Goal: Download file/media

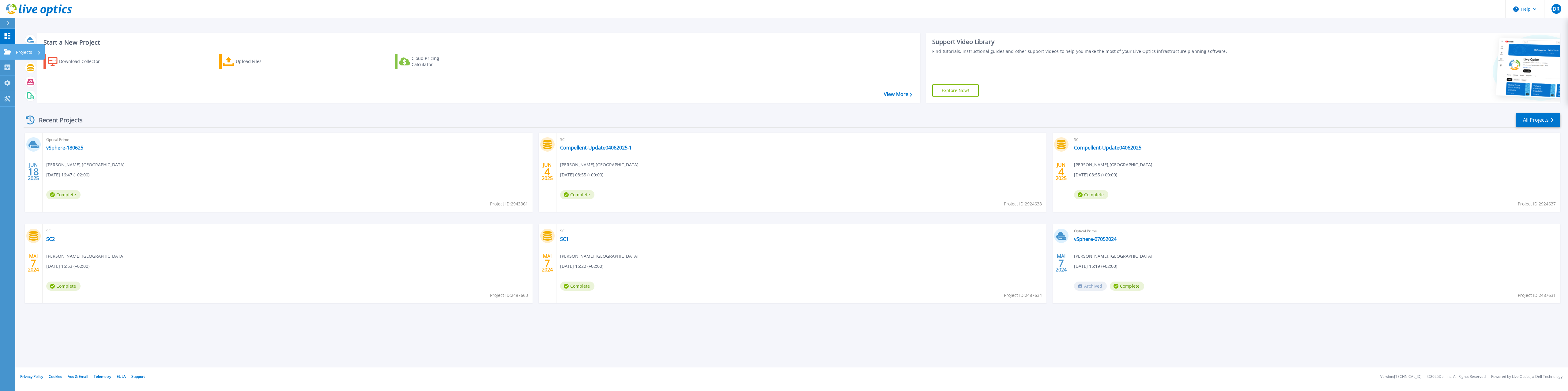
click at [10, 52] on icon at bounding box center [7, 52] width 7 height 5
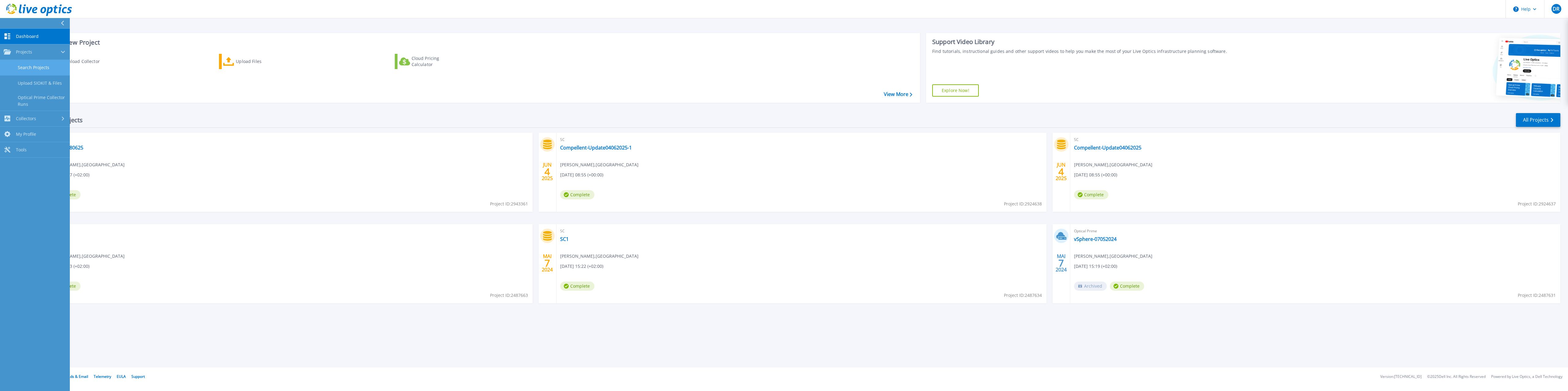
click at [45, 72] on link "Search Projects" at bounding box center [35, 68] width 70 height 16
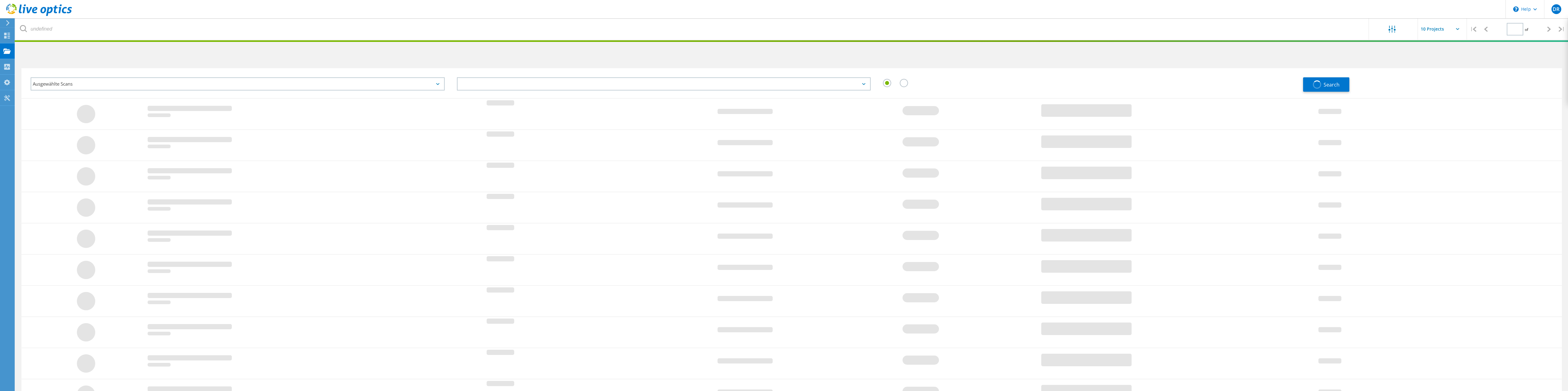
type input "1"
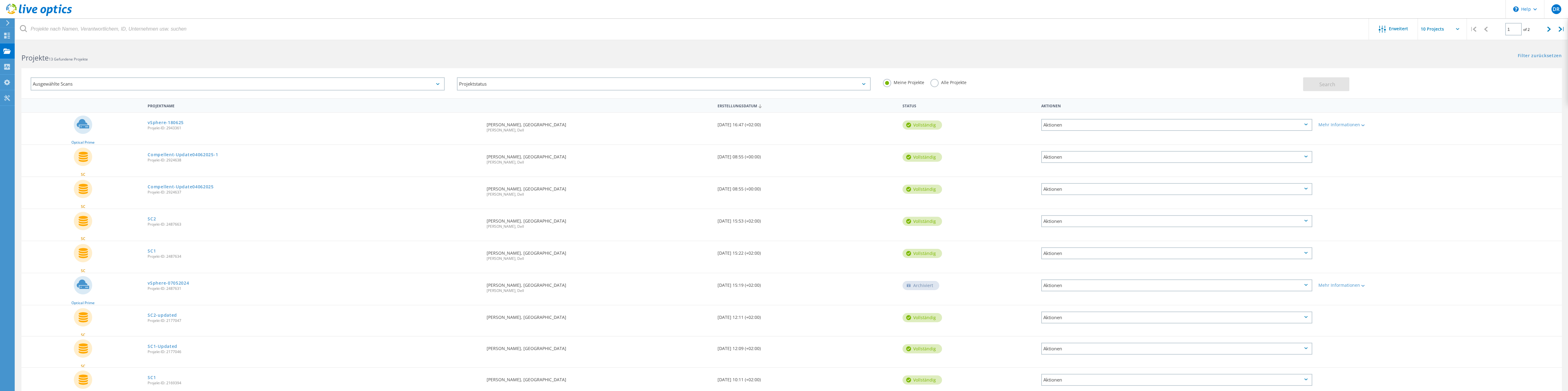
scroll to position [64, 0]
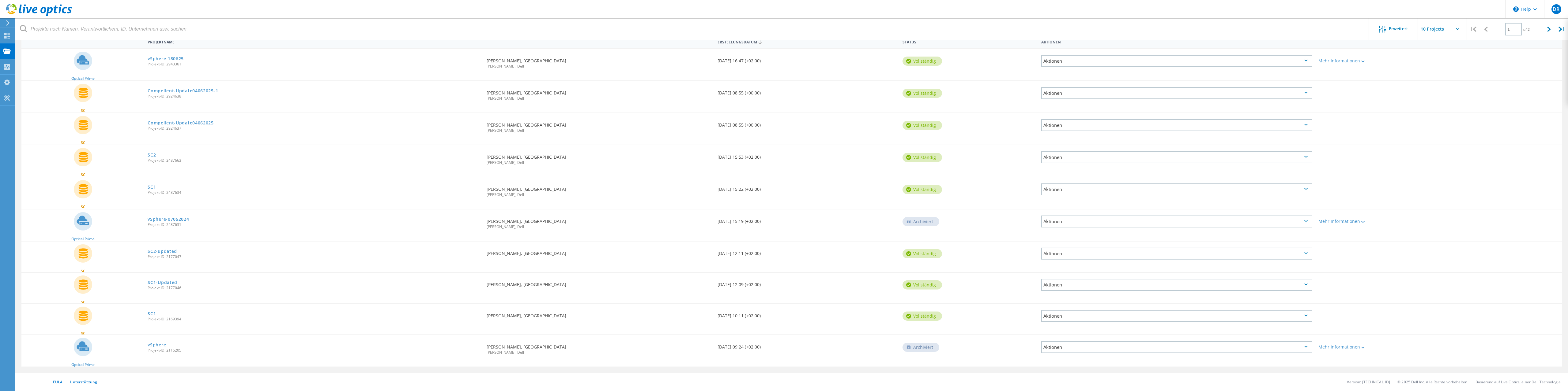
click at [1111, 314] on div "Aktionen" at bounding box center [1177, 316] width 271 height 12
drag, startPoint x: 89, startPoint y: 316, endPoint x: 177, endPoint y: 316, distance: 88.0
click at [123, 316] on div "SC" at bounding box center [83, 319] width 123 height 30
click at [152, 313] on link "SC1" at bounding box center [152, 314] width 9 height 4
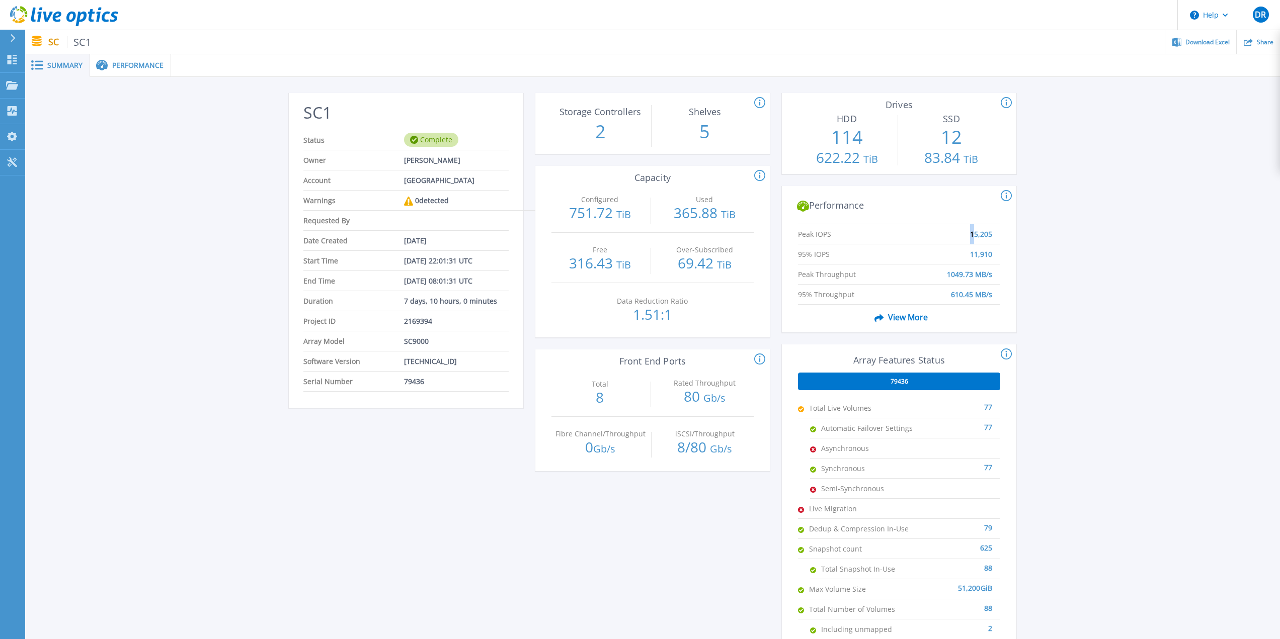
click at [973, 233] on li "Peak IOPS 15,205" at bounding box center [899, 234] width 202 height 20
drag, startPoint x: 991, startPoint y: 255, endPoint x: 965, endPoint y: 256, distance: 25.7
click at [965, 256] on li "95% IOPS 11,910" at bounding box center [899, 255] width 202 height 20
drag, startPoint x: 677, startPoint y: 320, endPoint x: 623, endPoint y: 320, distance: 53.8
click at [623, 320] on p "1.51:1" at bounding box center [652, 314] width 97 height 14
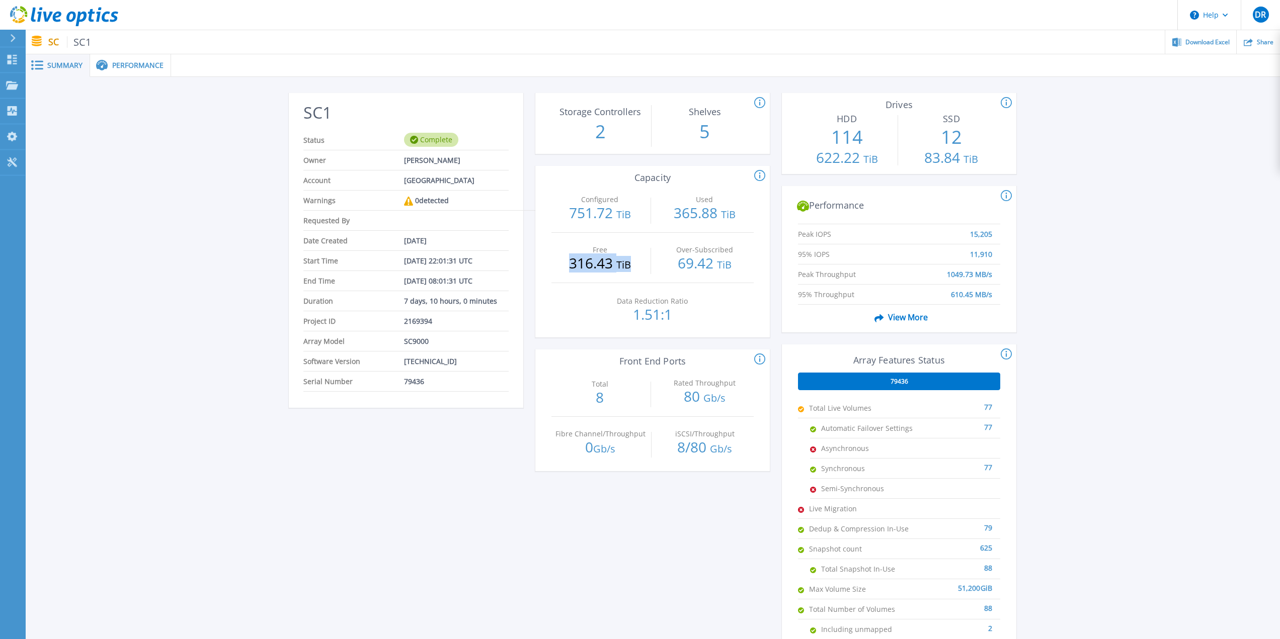
drag, startPoint x: 641, startPoint y: 267, endPoint x: 558, endPoint y: 262, distance: 83.2
click at [558, 262] on p "316.43 TiB" at bounding box center [599, 264] width 97 height 16
drag, startPoint x: 450, startPoint y: 243, endPoint x: 413, endPoint y: 243, distance: 36.7
click at [413, 243] on li "Date Created Jun 06, 2023" at bounding box center [405, 241] width 205 height 20
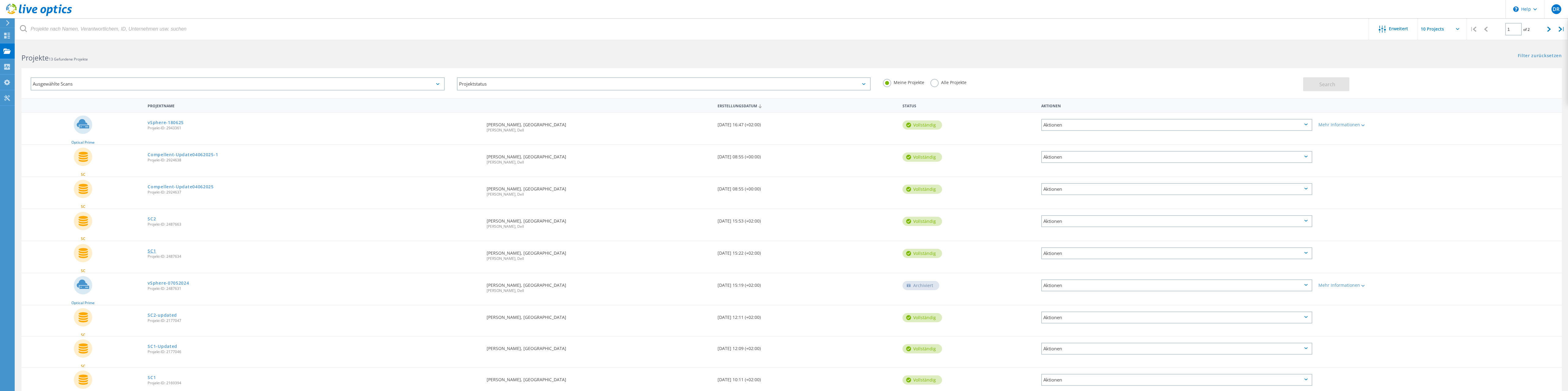
click at [153, 251] on link "SC1" at bounding box center [152, 251] width 9 height 4
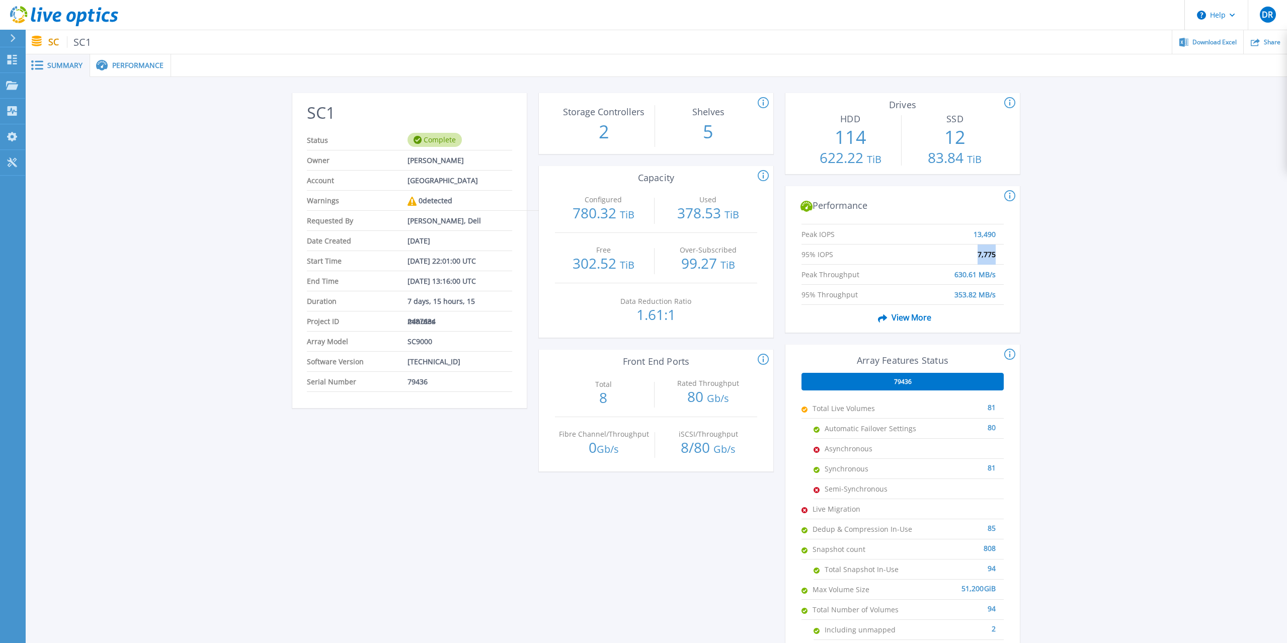
drag, startPoint x: 962, startPoint y: 264, endPoint x: 1017, endPoint y: 264, distance: 54.8
click at [1017, 264] on div "Peak IOPS 13,490 95% IOPS 7,775 Peak Throughput 630.61 MB/s 95% Throughput 353.…" at bounding box center [902, 276] width 234 height 113
drag, startPoint x: 1008, startPoint y: 278, endPoint x: 997, endPoint y: 277, distance: 11.6
click at [997, 277] on div "Peak IOPS 13,490 95% IOPS 7,775 Peak Throughput 630.61 MB/s 95% Throughput 353.…" at bounding box center [902, 276] width 234 height 113
drag, startPoint x: 719, startPoint y: 328, endPoint x: 559, endPoint y: 314, distance: 160.1
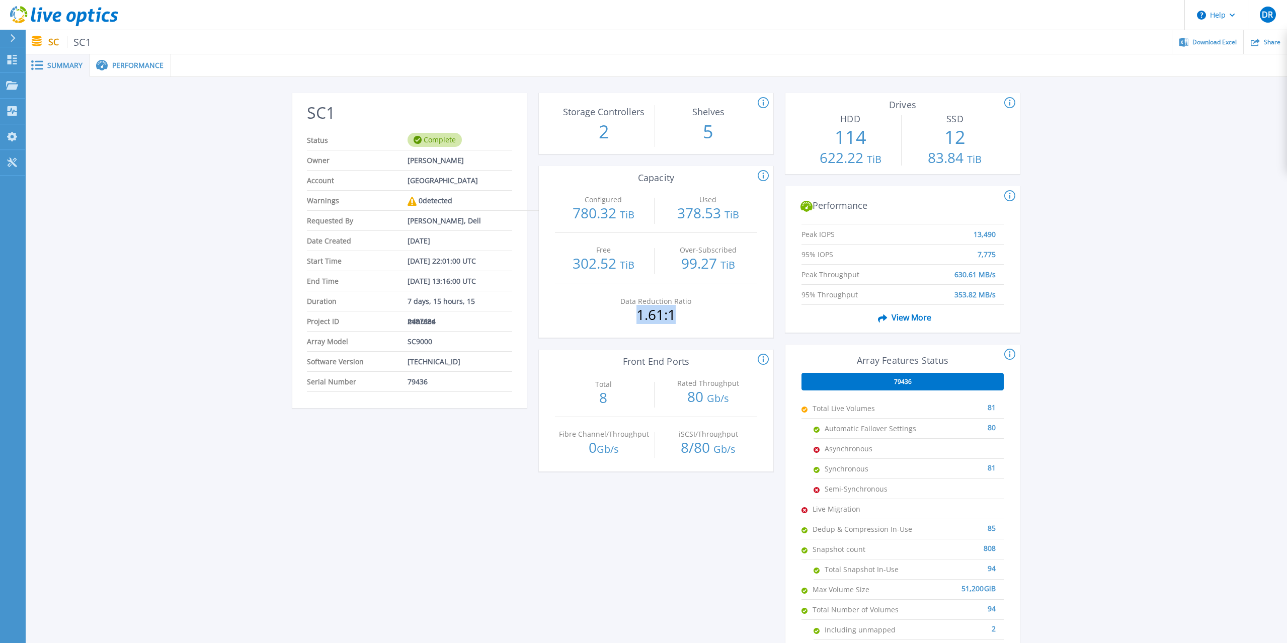
click at [559, 314] on div "Data Reduction Ratio 1.61:1" at bounding box center [656, 308] width 202 height 50
drag, startPoint x: 682, startPoint y: 269, endPoint x: 739, endPoint y: 268, distance: 57.4
click at [739, 268] on p "99.27 TiB" at bounding box center [708, 264] width 97 height 16
drag, startPoint x: 679, startPoint y: 219, endPoint x: 784, endPoint y: 224, distance: 104.8
click at [784, 224] on div "SC1 Status Complete Owner Dominik Rester Account Hochschule für angewandte Wiss…" at bounding box center [656, 380] width 728 height 575
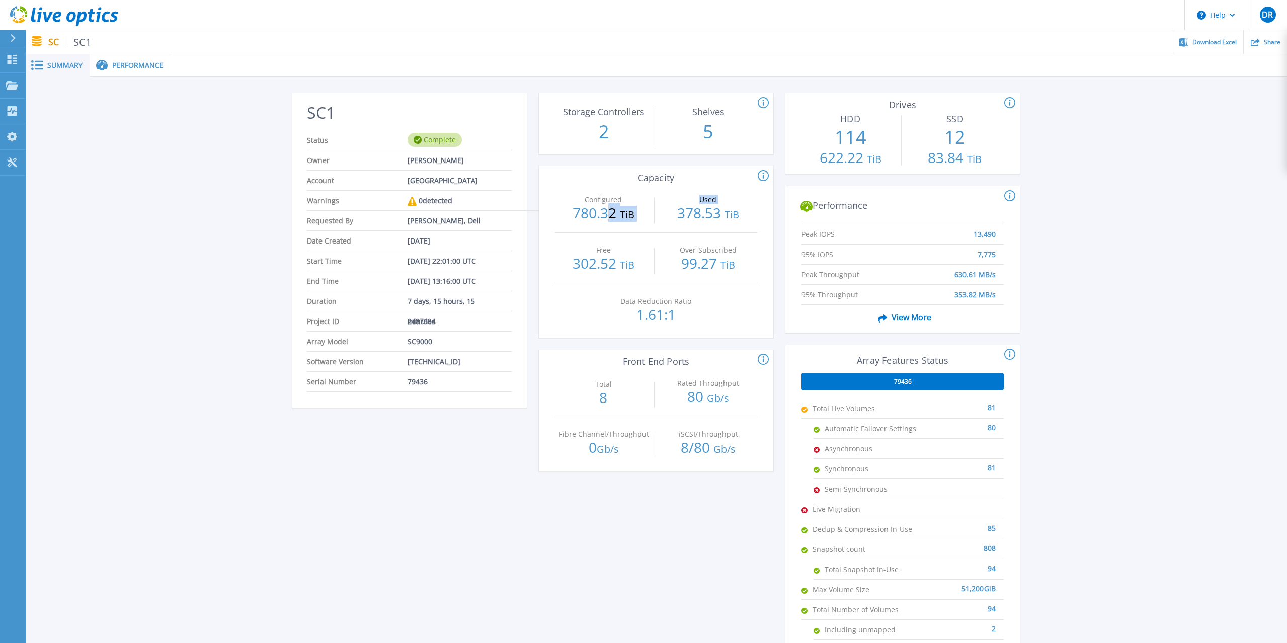
drag, startPoint x: 608, startPoint y: 216, endPoint x: 679, endPoint y: 208, distance: 70.9
click at [679, 208] on div "Configured 780.32 TiB Used 378.53 TiB" at bounding box center [656, 208] width 202 height 50
drag, startPoint x: 460, startPoint y: 247, endPoint x: 387, endPoint y: 243, distance: 73.0
click at [387, 243] on li "Date Created May 07, 2024" at bounding box center [409, 241] width 205 height 20
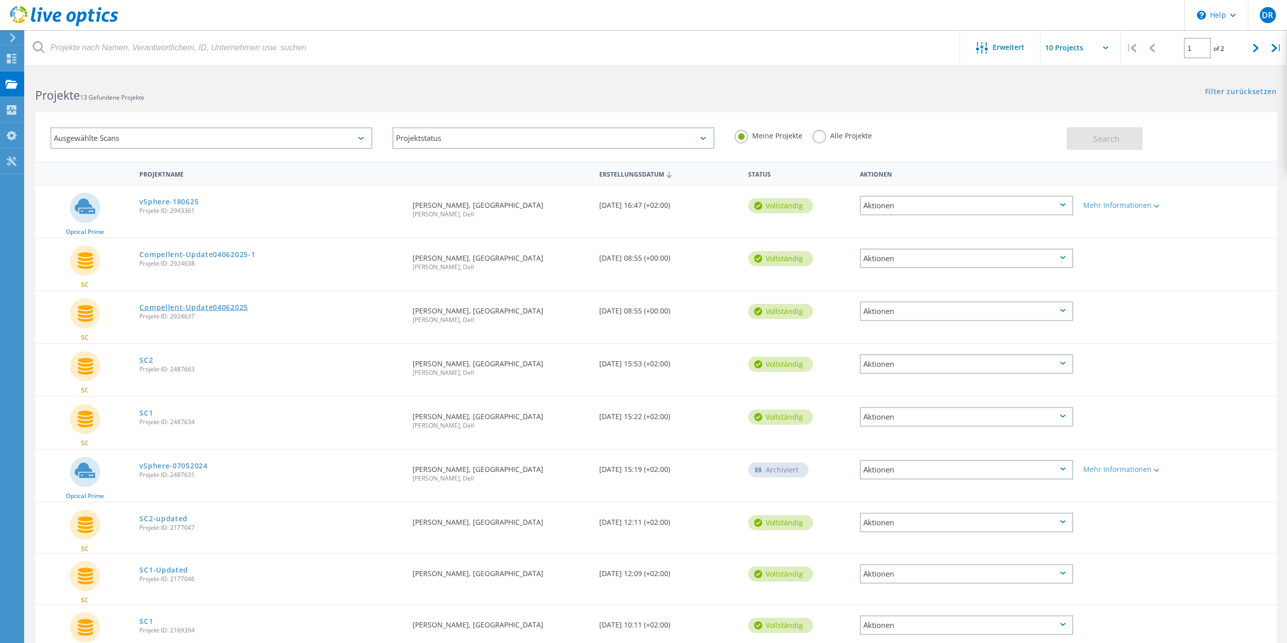
click at [223, 311] on link "Compellent-Update04062025" at bounding box center [193, 307] width 109 height 7
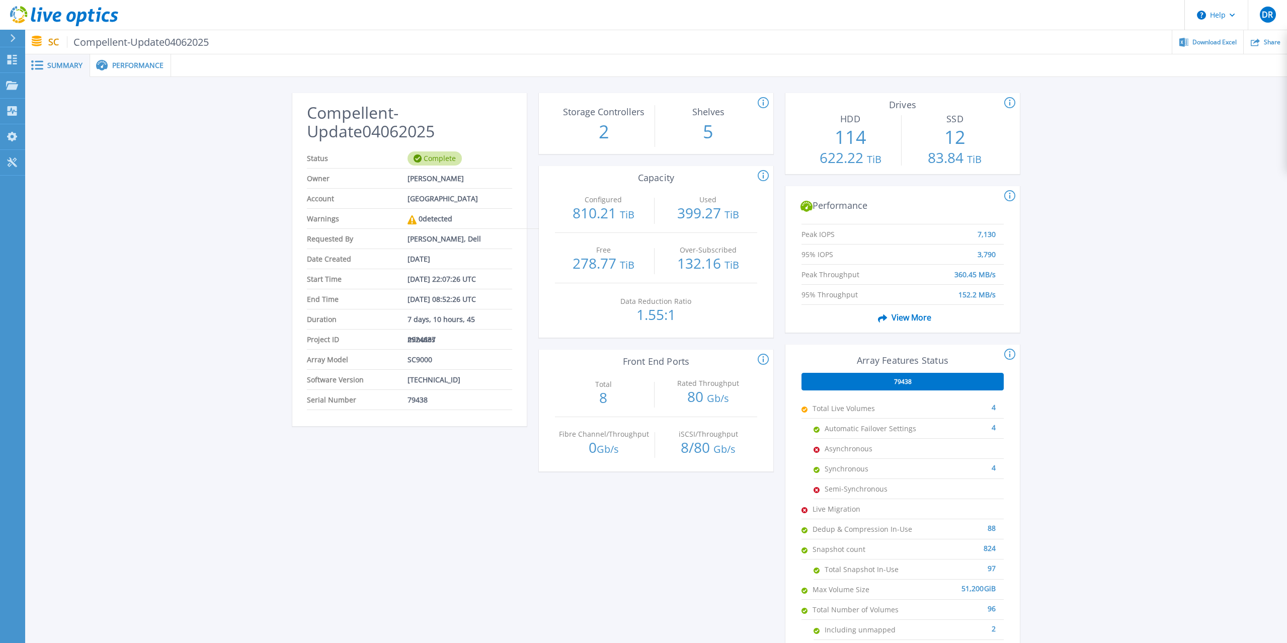
click at [150, 64] on span "Performance" at bounding box center [137, 65] width 51 height 7
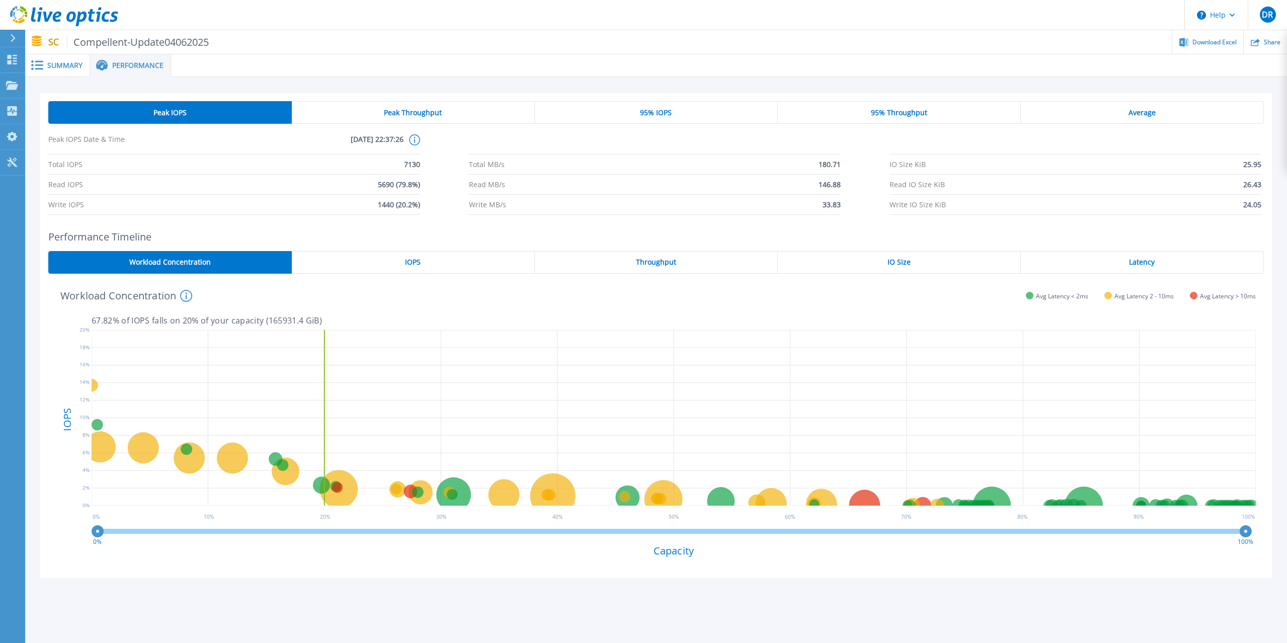
click at [1153, 253] on div "Latency" at bounding box center [1142, 262] width 243 height 23
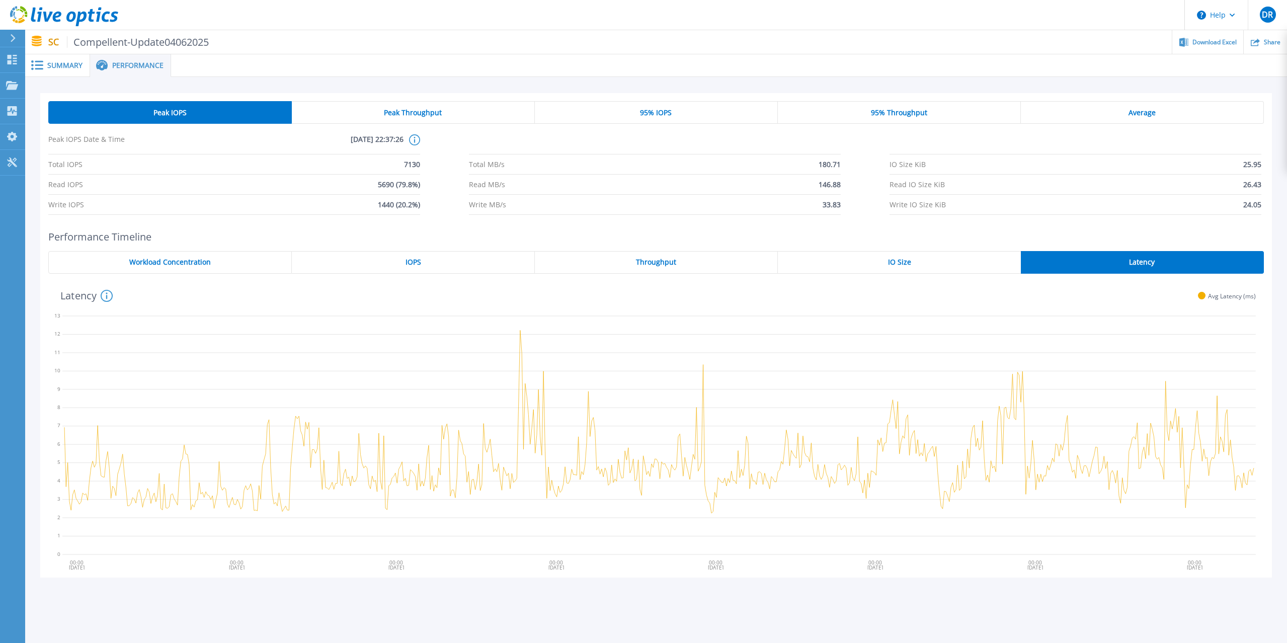
click at [897, 259] on span "IO Size" at bounding box center [899, 262] width 23 height 8
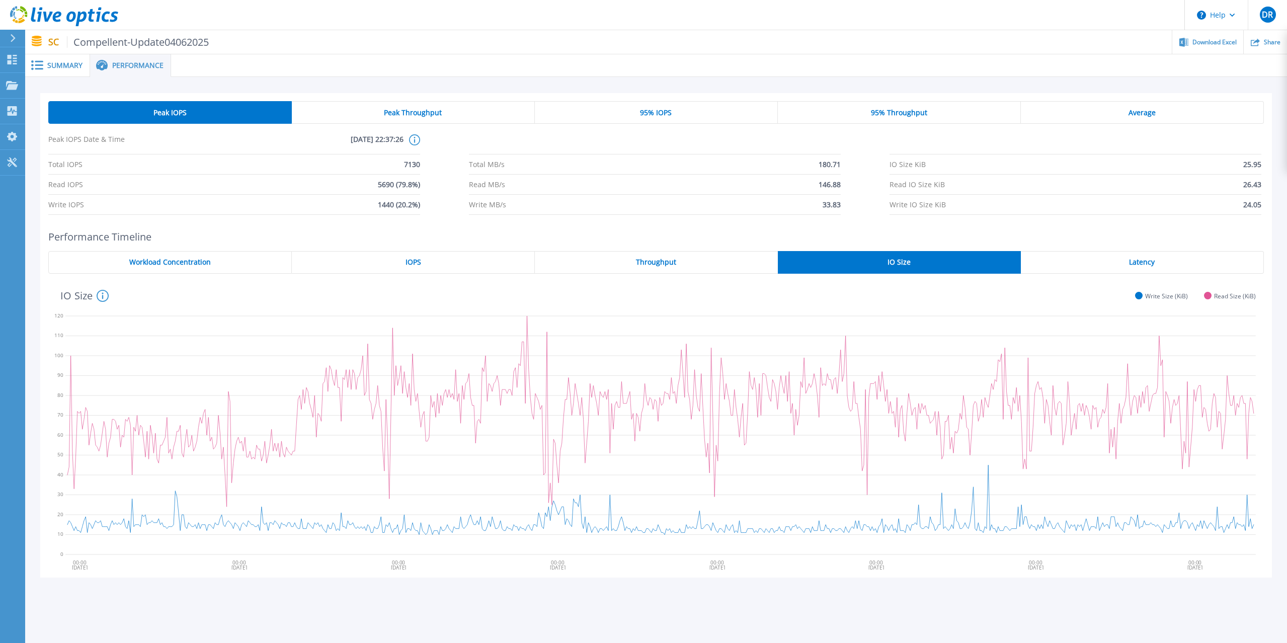
click at [726, 258] on div "Throughput" at bounding box center [656, 262] width 243 height 23
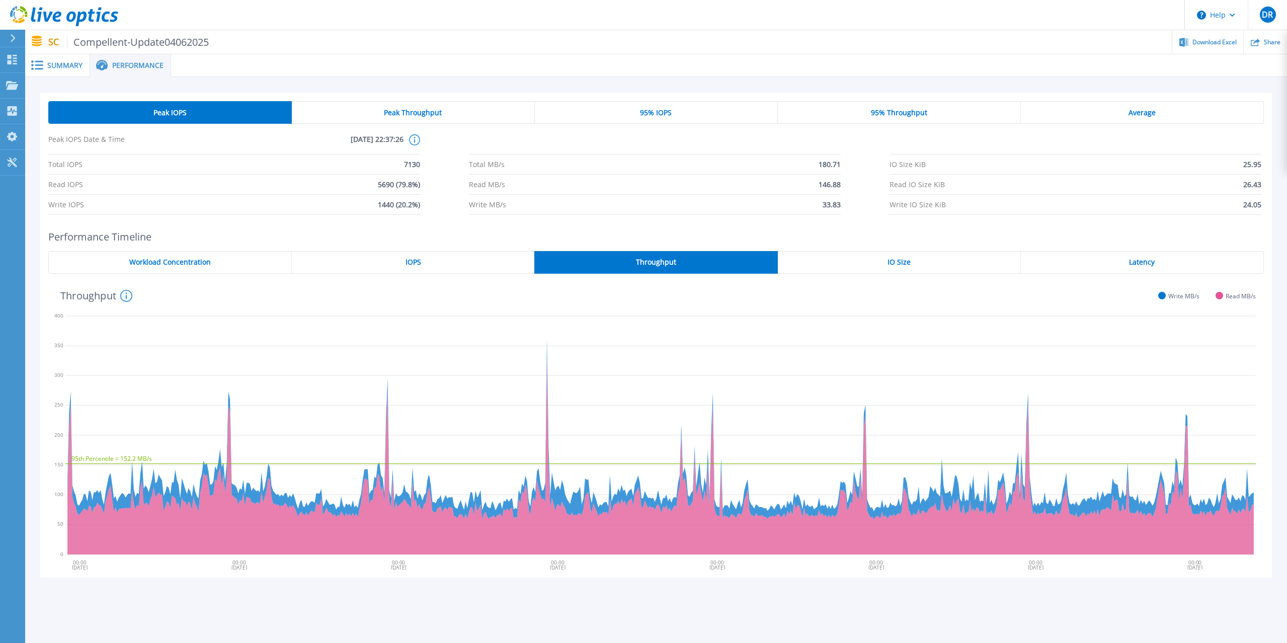
click at [426, 255] on div "IOPS" at bounding box center [413, 262] width 243 height 23
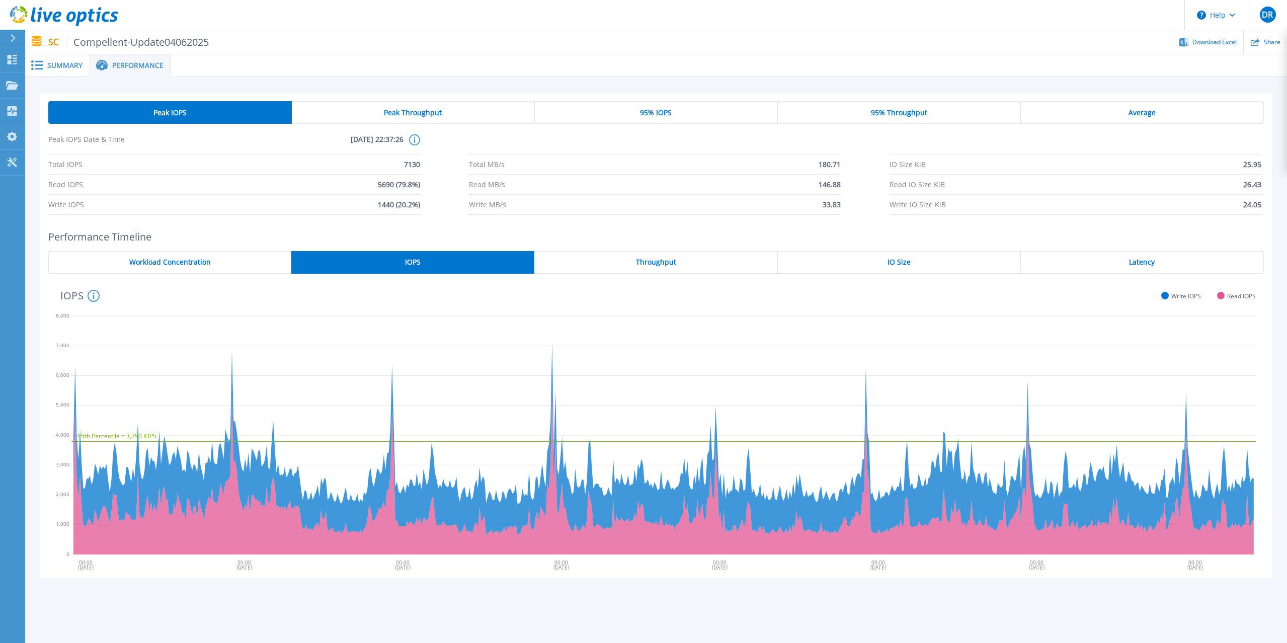
click at [152, 256] on div "Workload Concentration" at bounding box center [169, 262] width 243 height 23
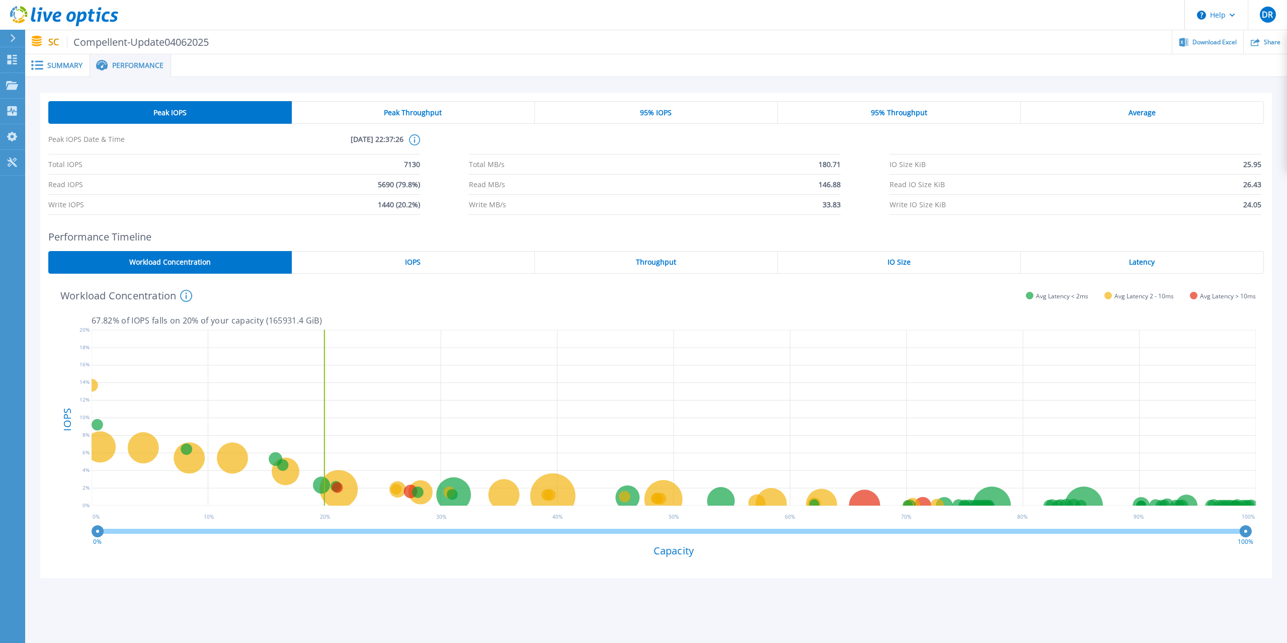
click at [390, 115] on span "Peak Throughput" at bounding box center [413, 113] width 58 height 8
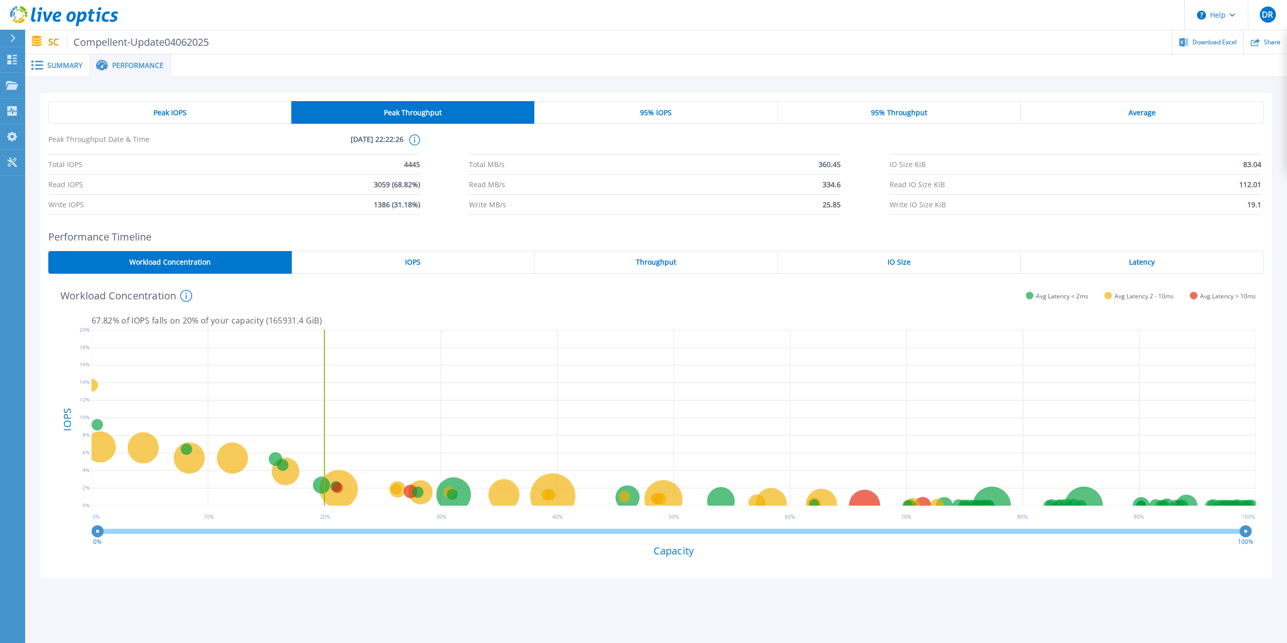
click at [163, 103] on div "Peak IOPS" at bounding box center [169, 112] width 243 height 23
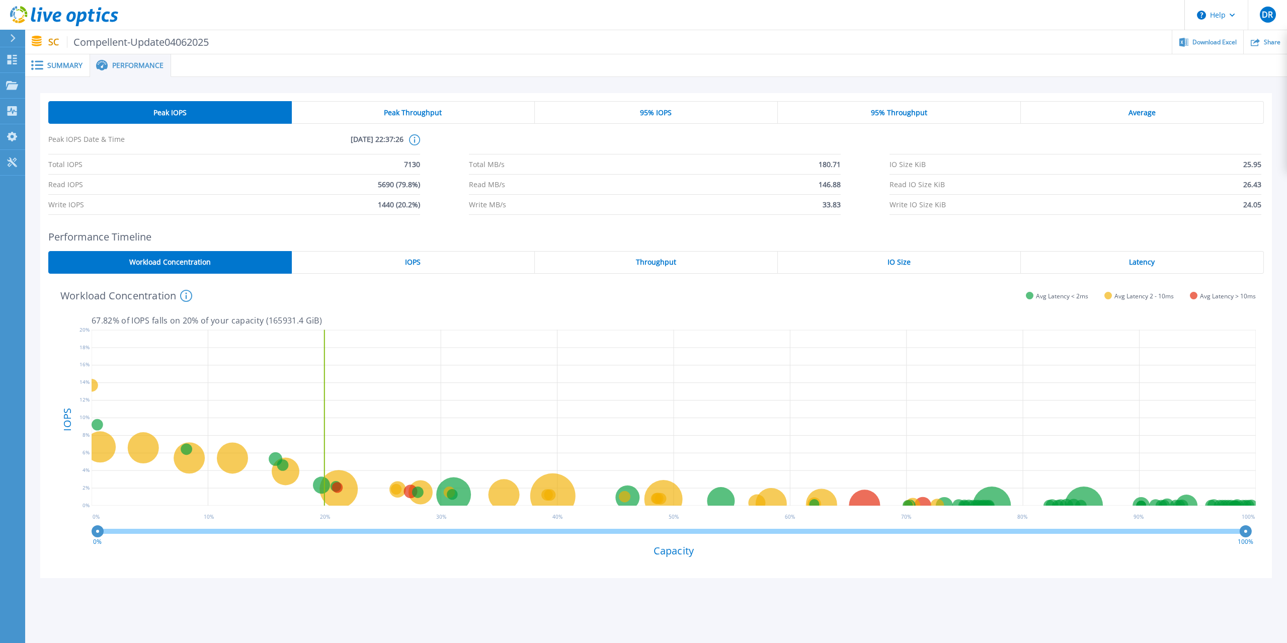
click at [46, 58] on div "Summary" at bounding box center [57, 65] width 65 height 23
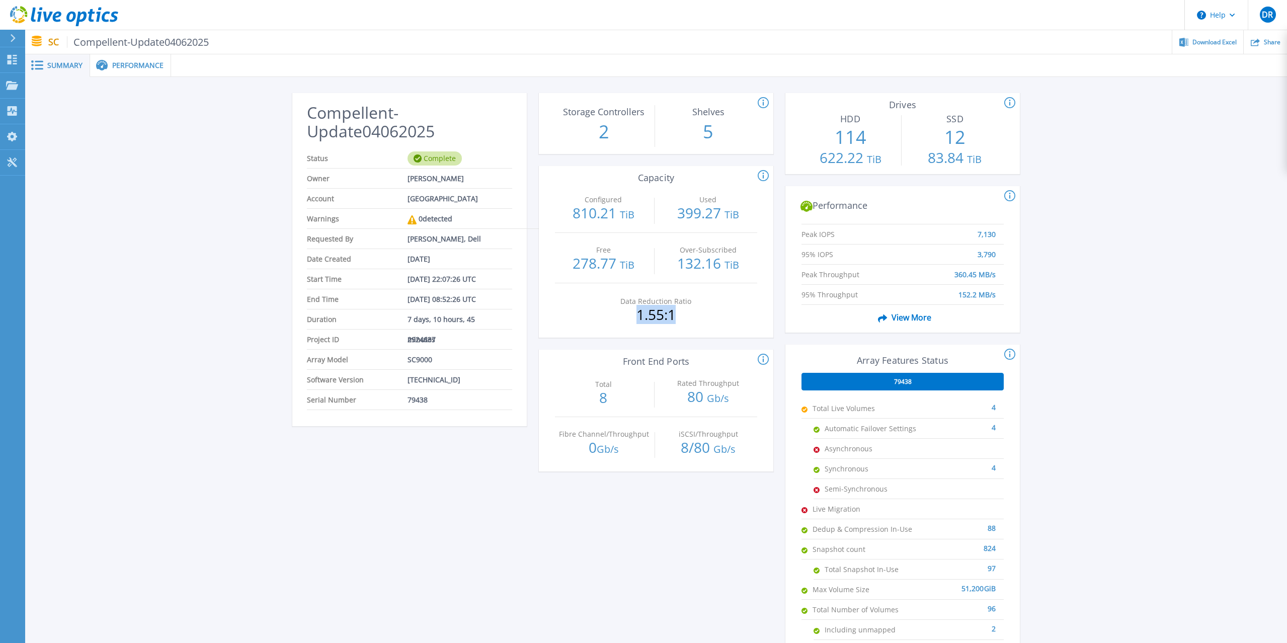
drag, startPoint x: 673, startPoint y: 315, endPoint x: 618, endPoint y: 311, distance: 54.5
click at [618, 311] on p "1.55:1" at bounding box center [656, 314] width 97 height 14
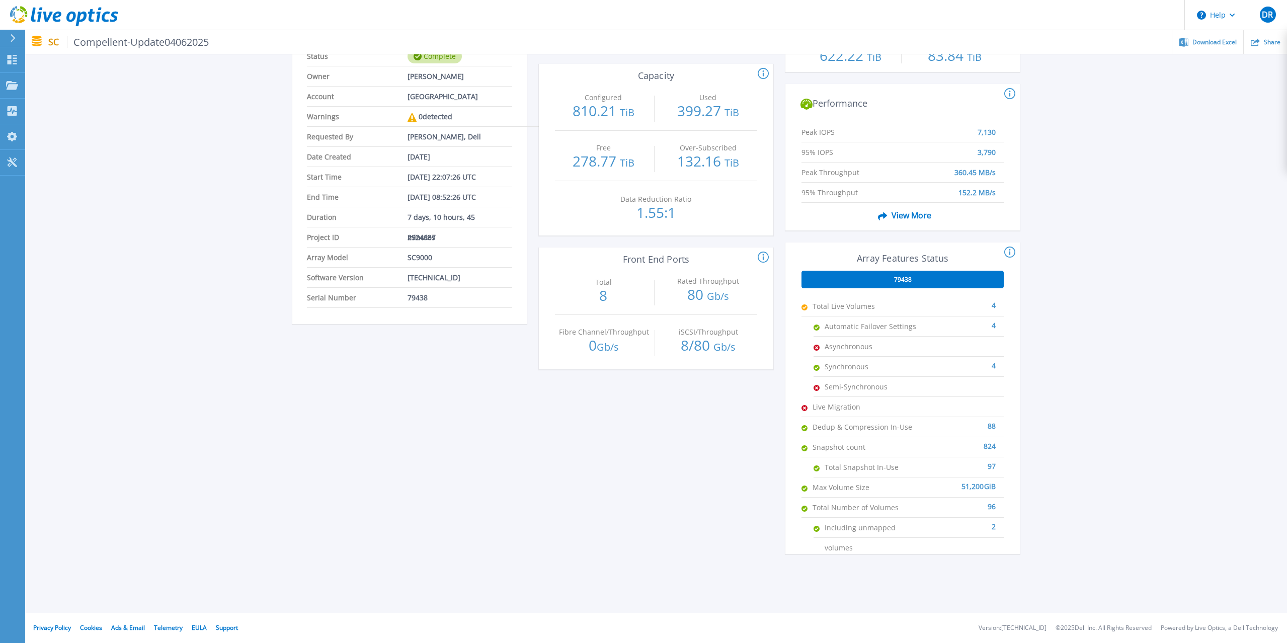
click at [944, 284] on div "79438" at bounding box center [902, 280] width 202 height 18
click at [917, 283] on div "79438" at bounding box center [902, 280] width 202 height 18
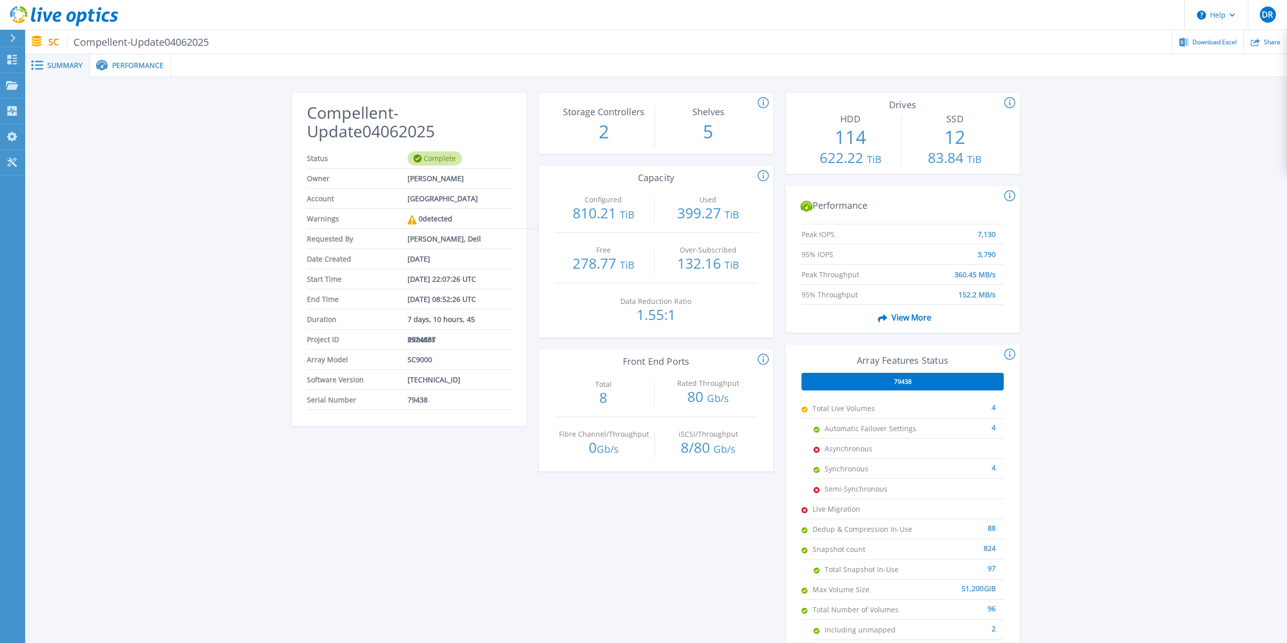
click at [926, 315] on span "View More" at bounding box center [902, 317] width 57 height 19
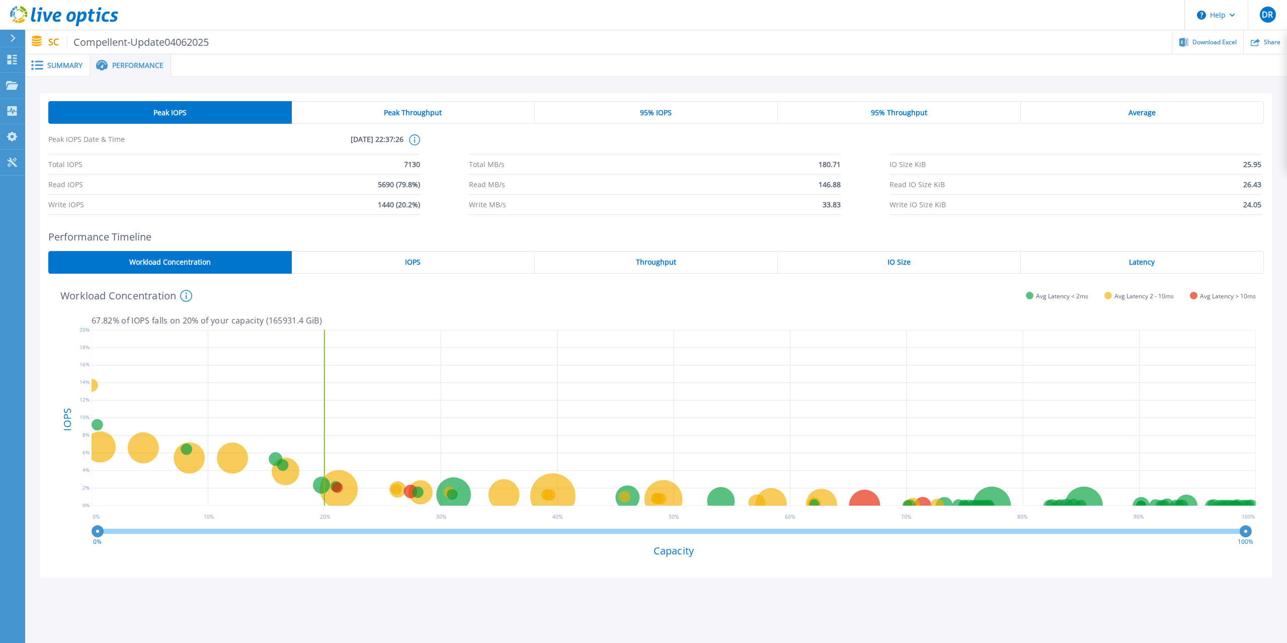
click at [398, 264] on div "IOPS" at bounding box center [413, 262] width 243 height 23
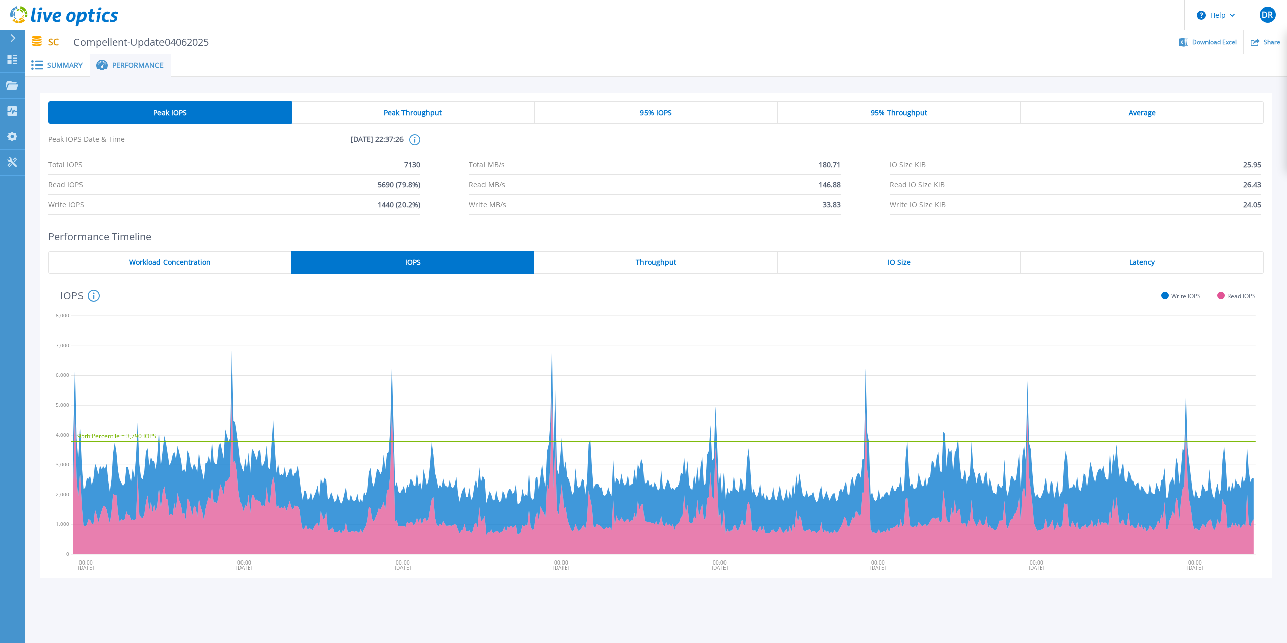
click at [679, 266] on div "Throughput" at bounding box center [655, 262] width 243 height 23
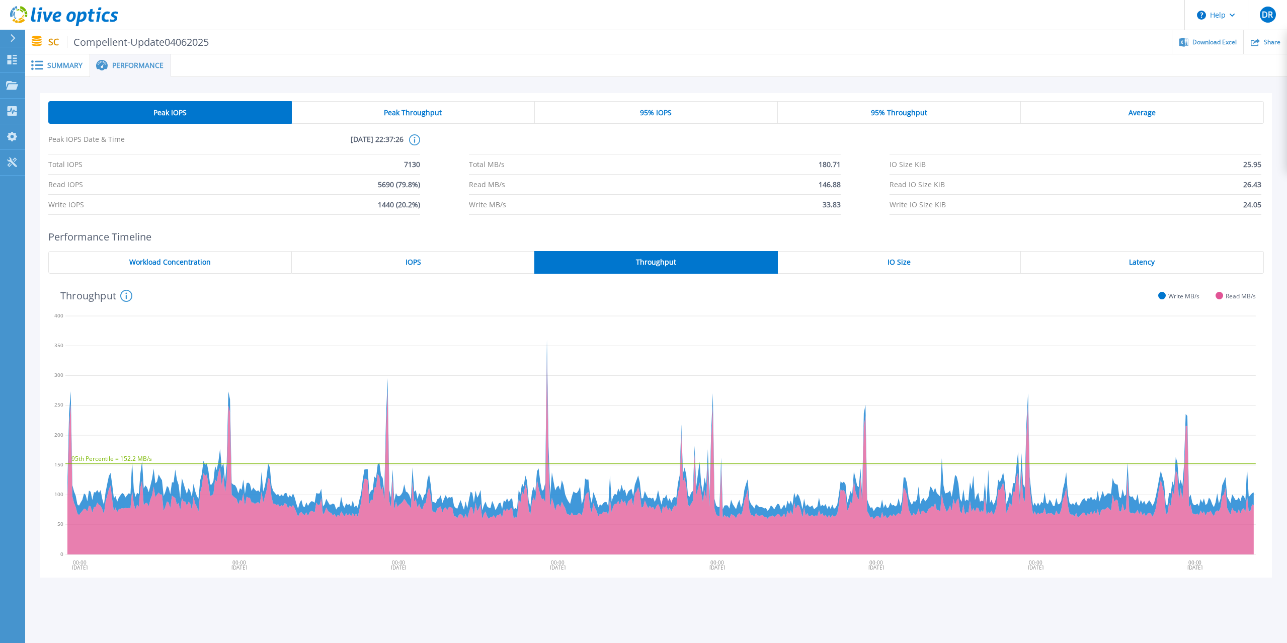
click at [869, 270] on div "IO Size" at bounding box center [899, 262] width 243 height 23
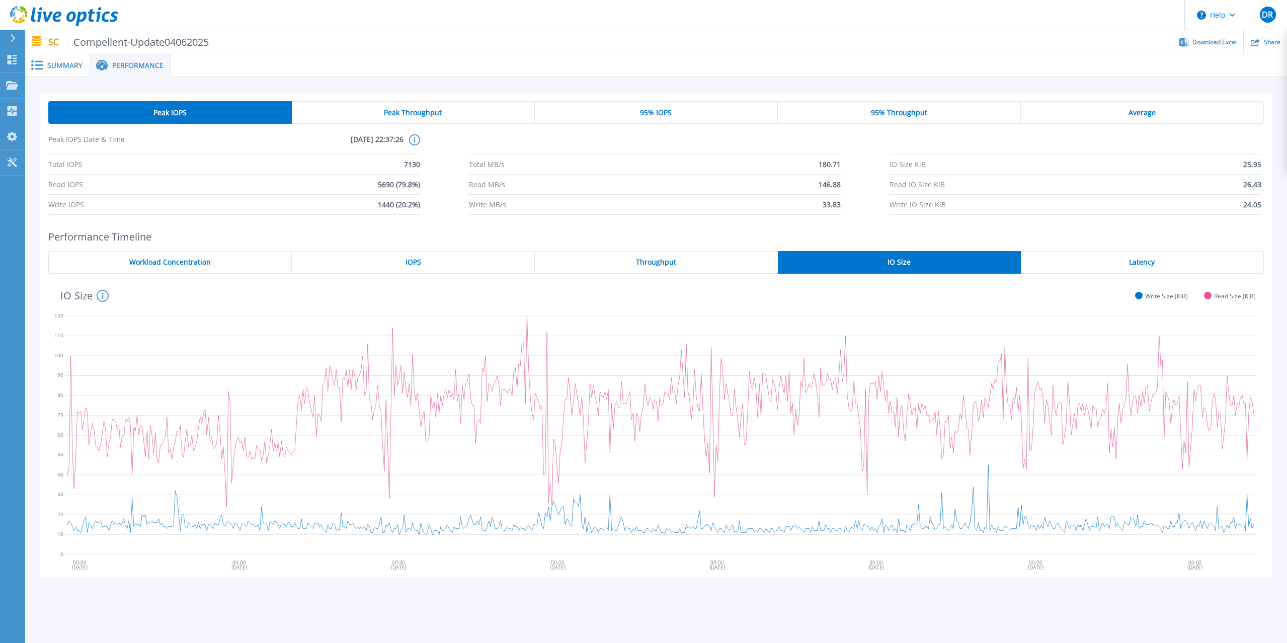
click at [1162, 268] on div "Latency" at bounding box center [1142, 262] width 243 height 23
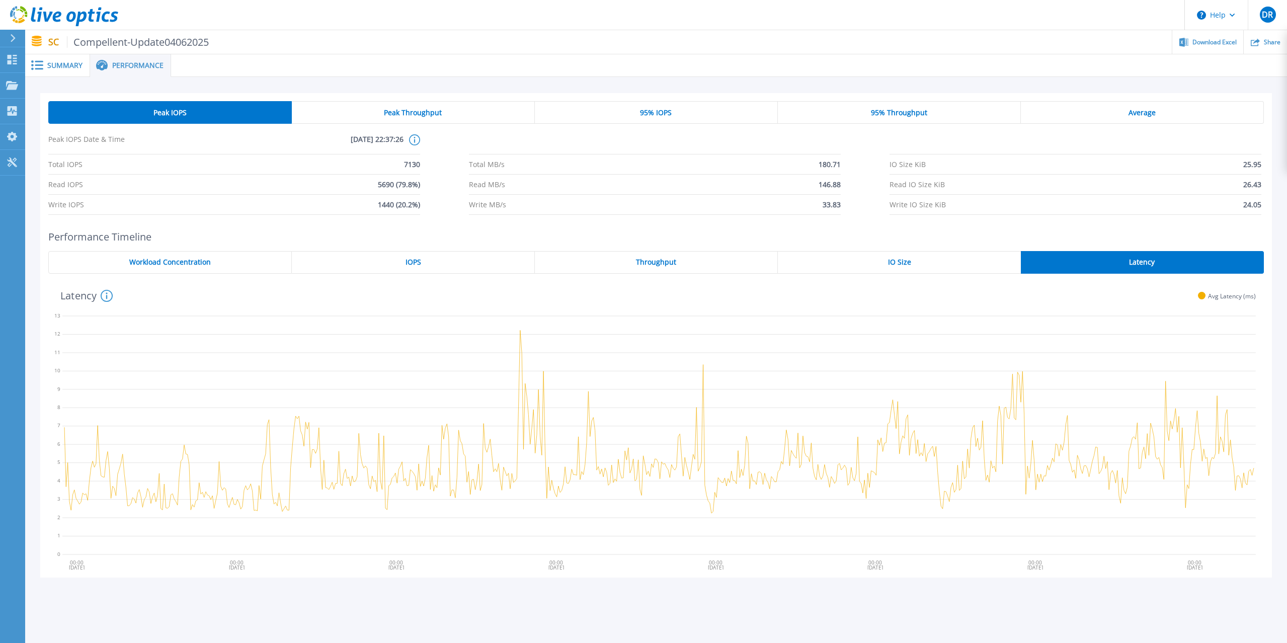
click at [176, 262] on span "Workload Concentration" at bounding box center [170, 262] width 82 height 8
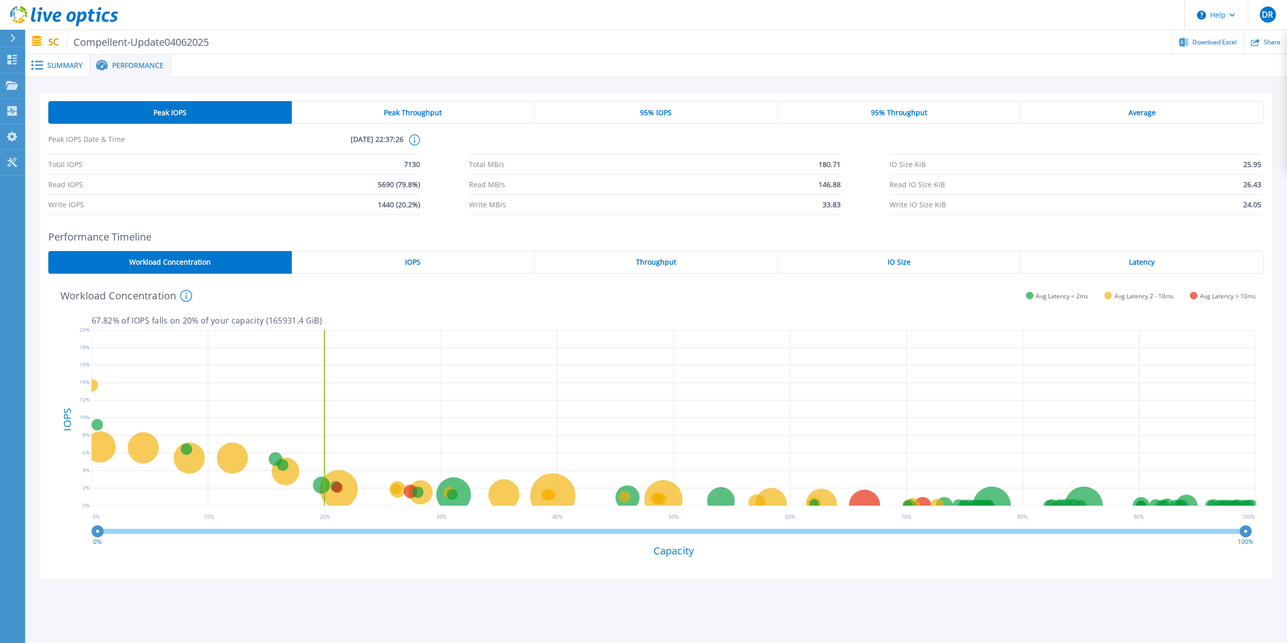
click at [59, 66] on span "Summary" at bounding box center [64, 65] width 35 height 7
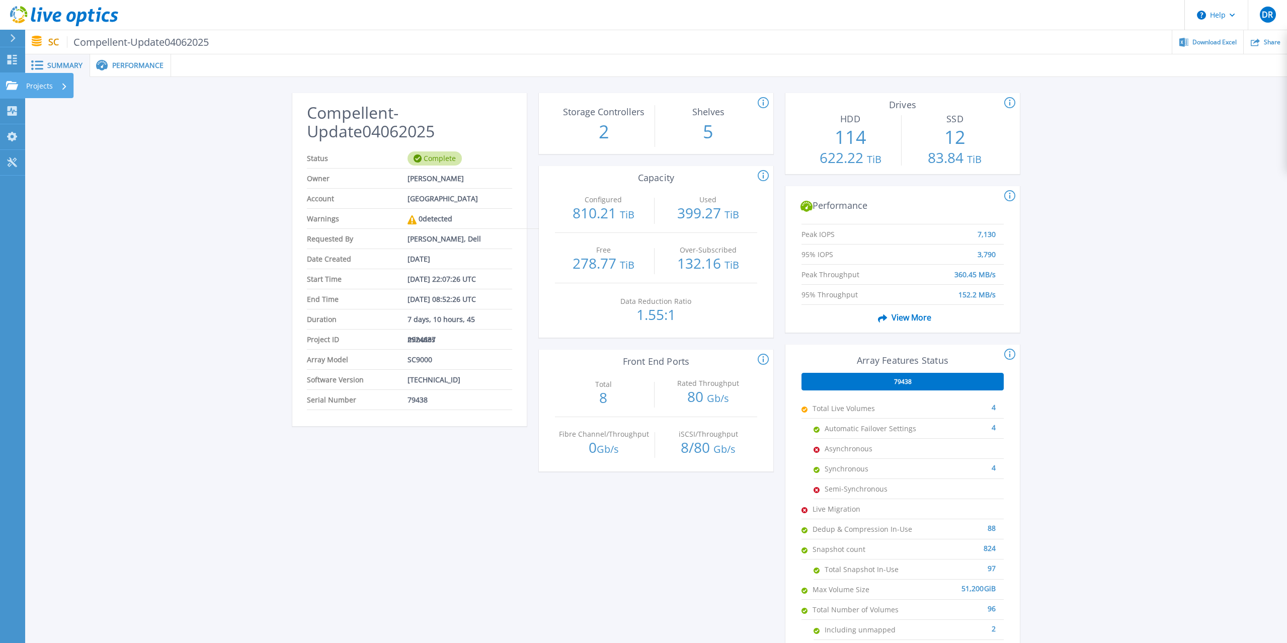
click at [33, 87] on p "Projects" at bounding box center [39, 86] width 27 height 26
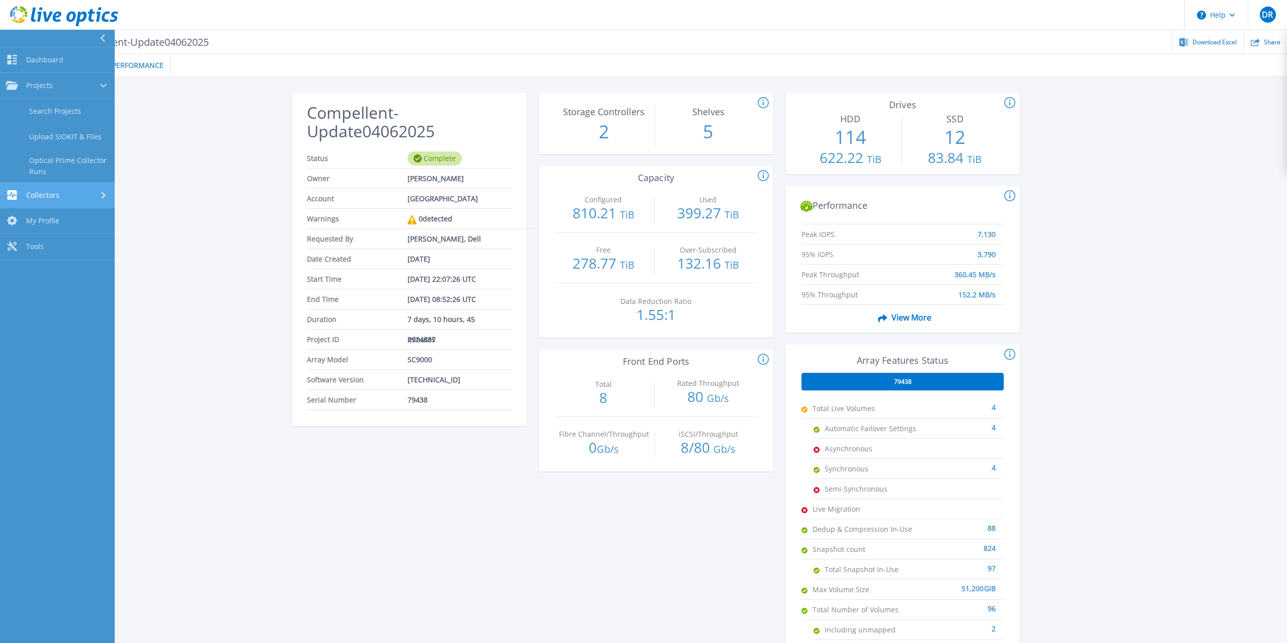
click at [57, 194] on span "Collectors" at bounding box center [42, 195] width 33 height 9
click at [25, 64] on link "Dashboard Dashboard" at bounding box center [57, 60] width 115 height 26
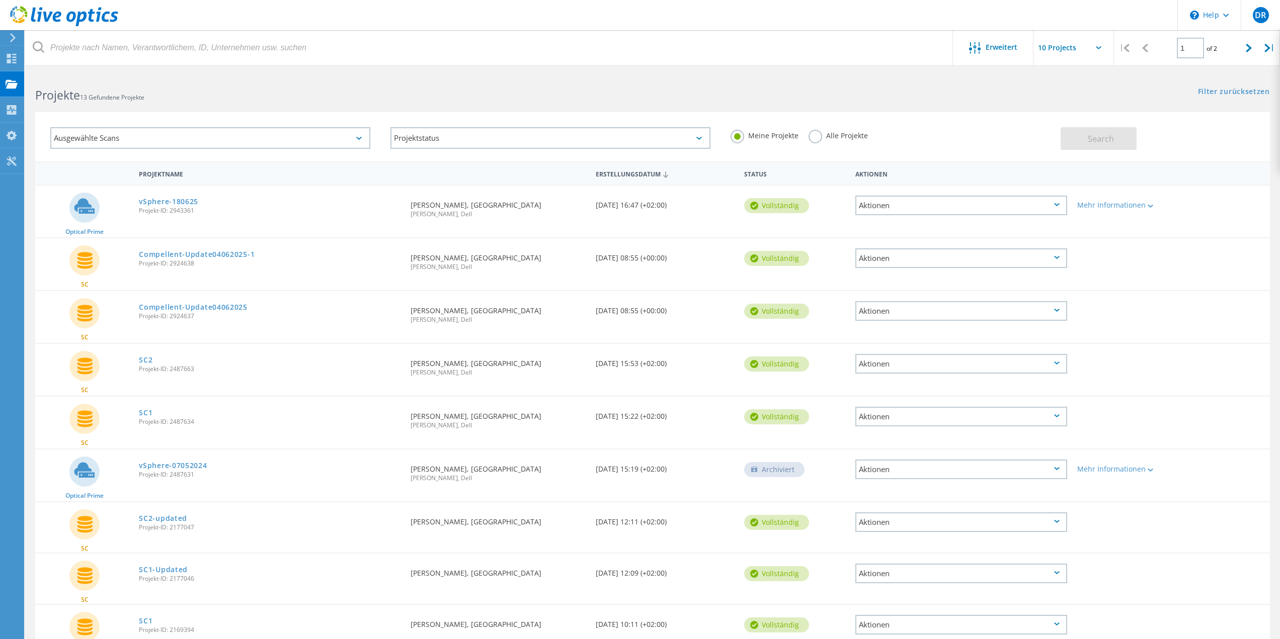
scroll to position [99, 0]
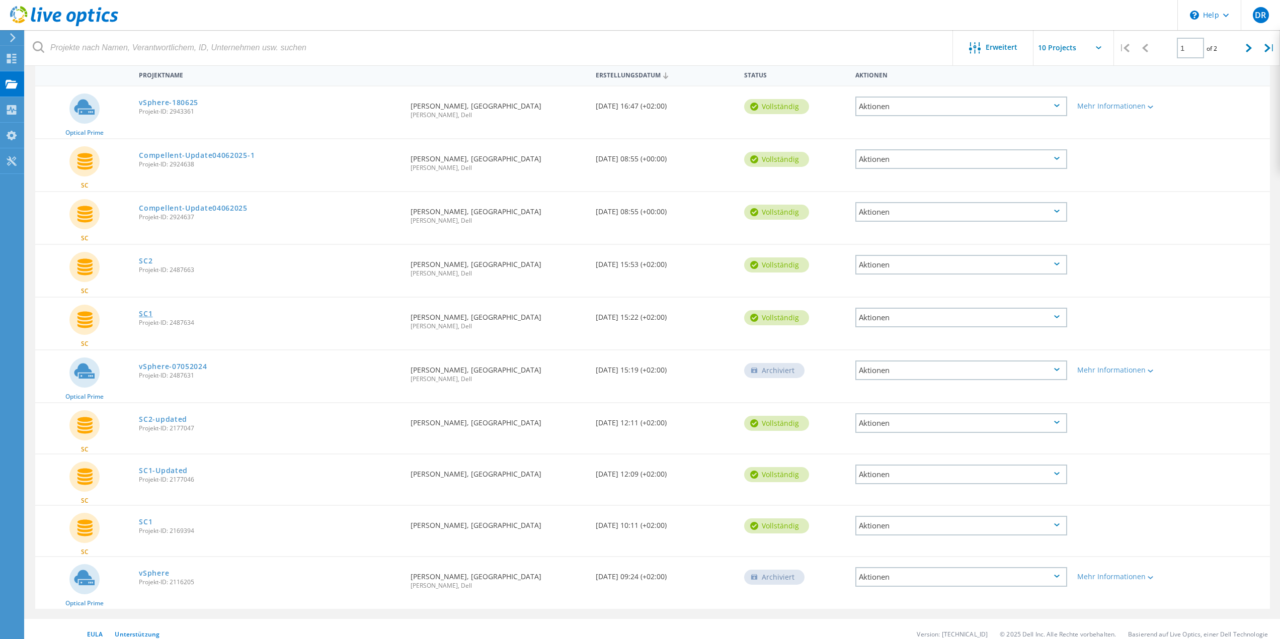
click at [146, 317] on link "SC1" at bounding box center [146, 313] width 14 height 7
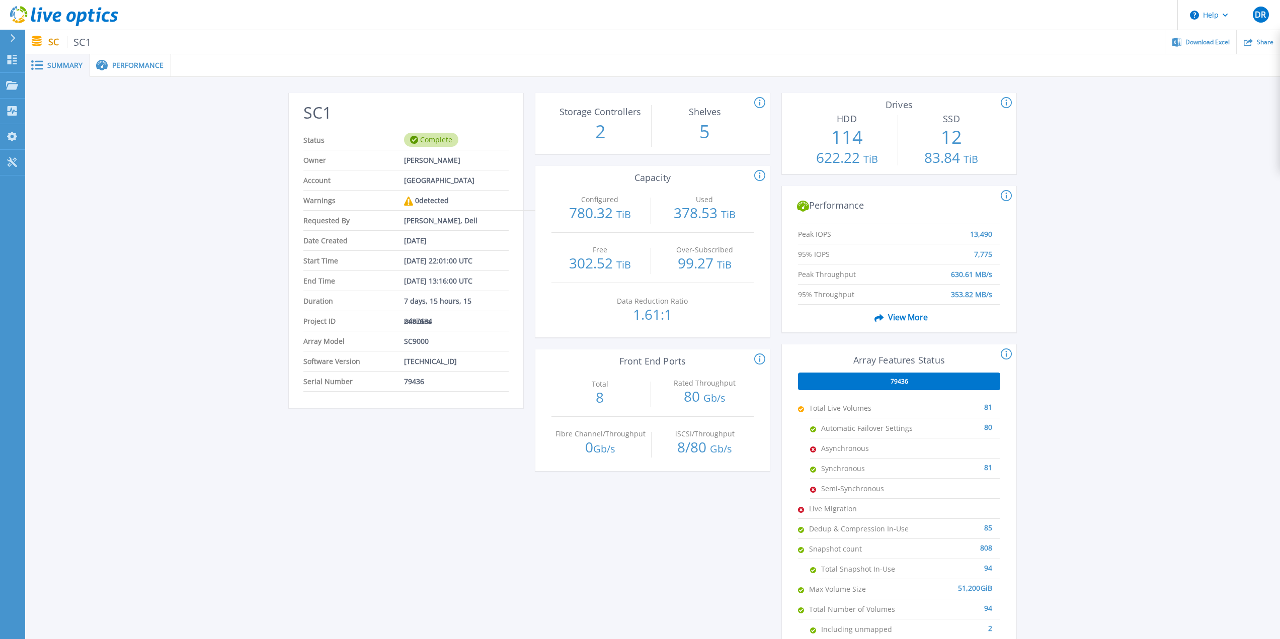
click at [127, 59] on div "Performance" at bounding box center [130, 65] width 81 height 23
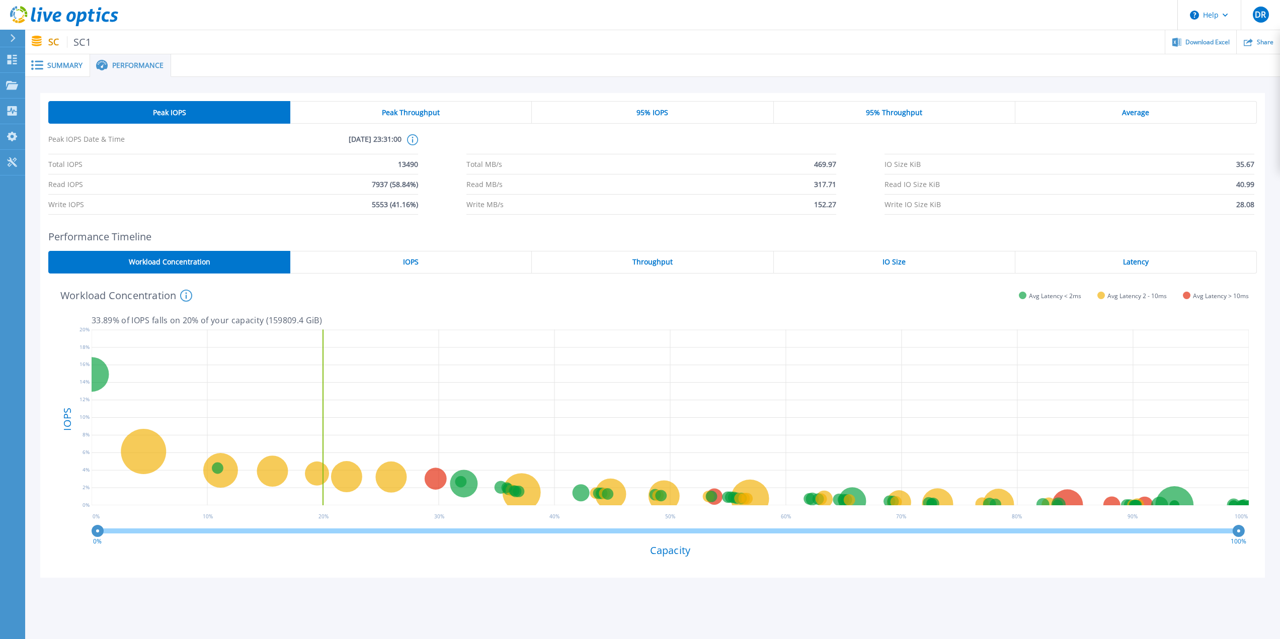
click at [1087, 267] on div "Latency" at bounding box center [1136, 262] width 242 height 23
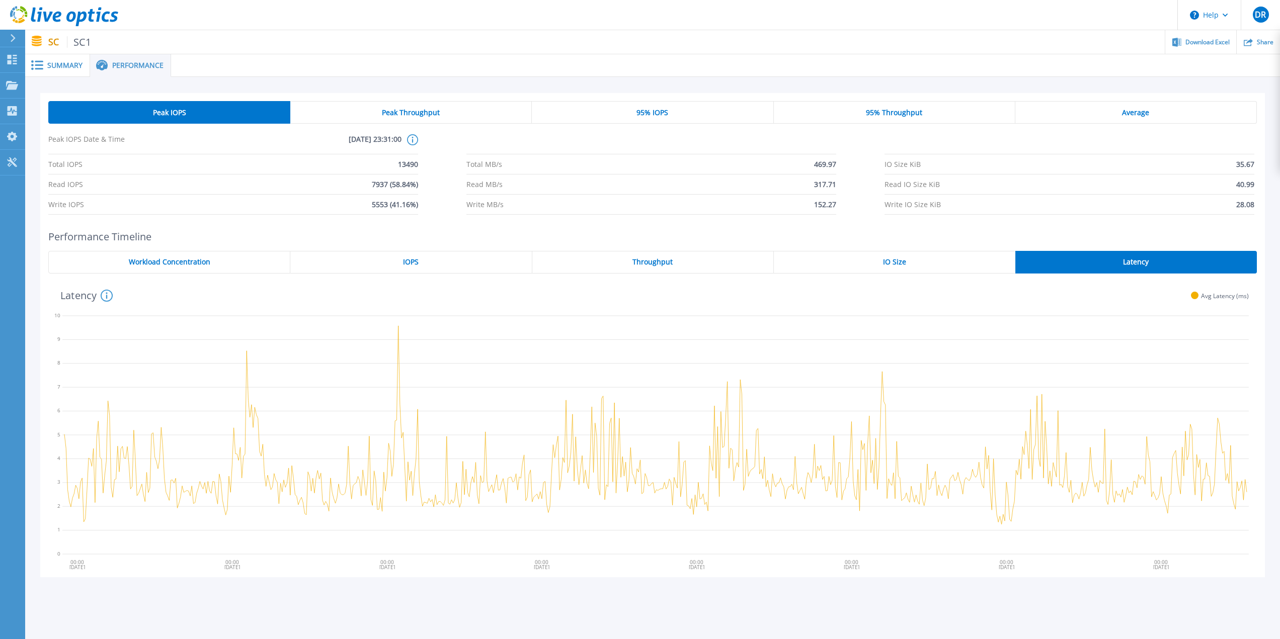
click at [890, 266] on span "IO Size" at bounding box center [894, 262] width 23 height 8
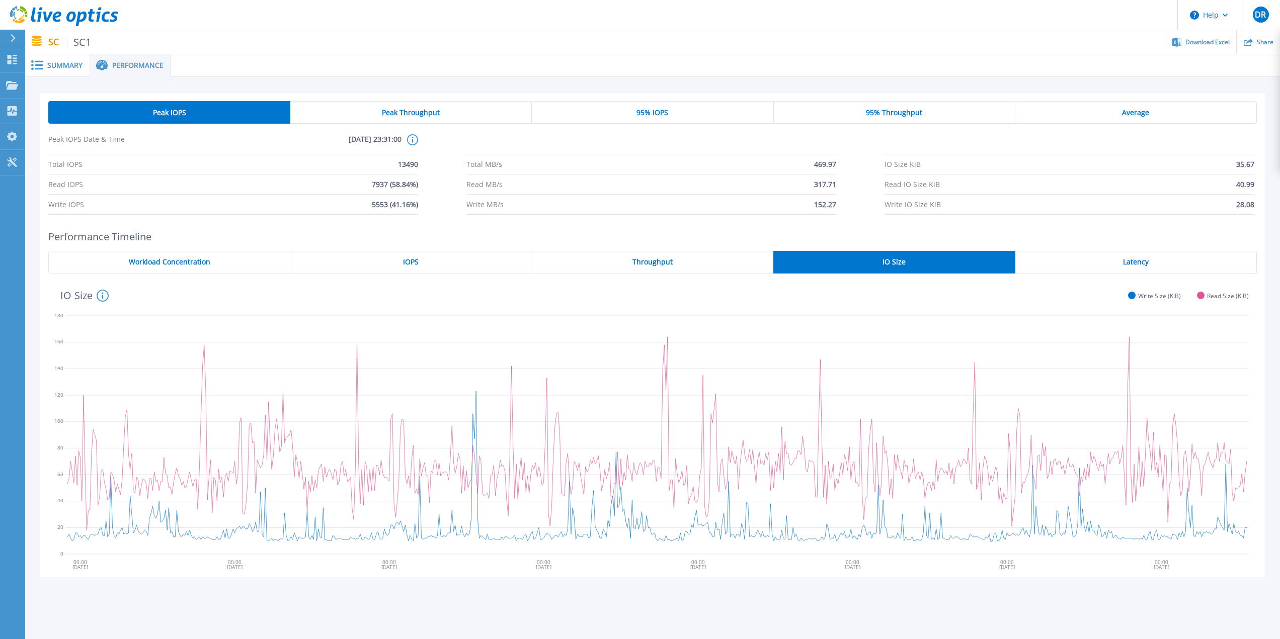
click at [622, 264] on div "Throughput" at bounding box center [653, 262] width 242 height 23
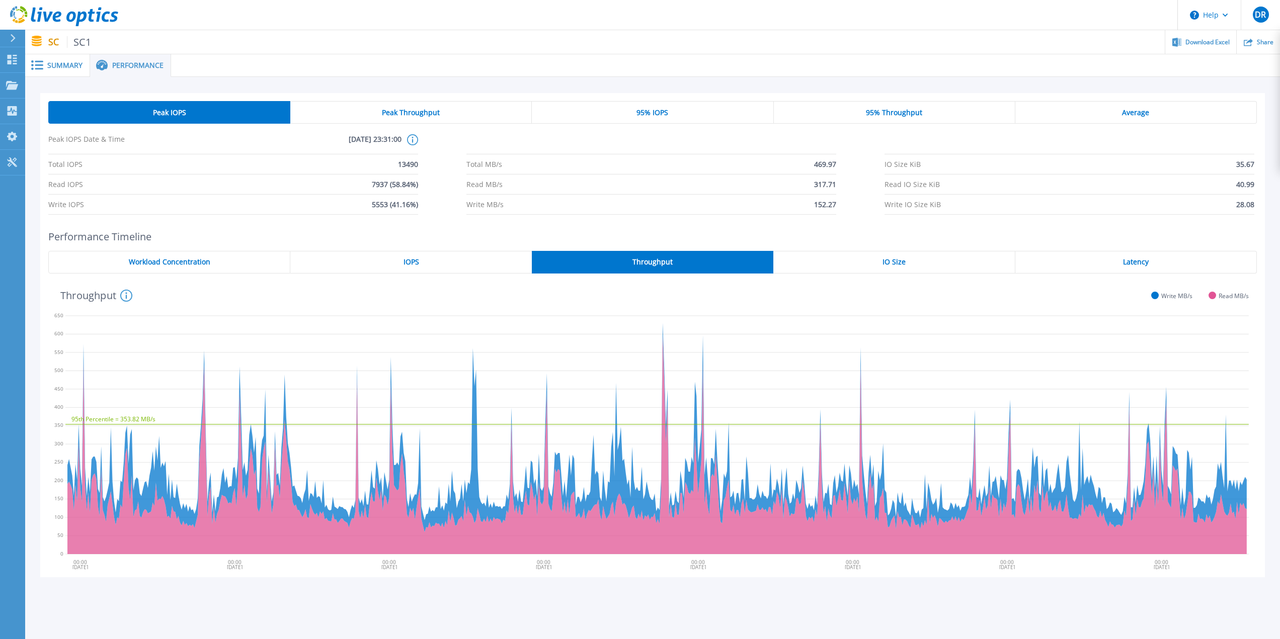
click at [438, 260] on div "IOPS" at bounding box center [411, 262] width 242 height 23
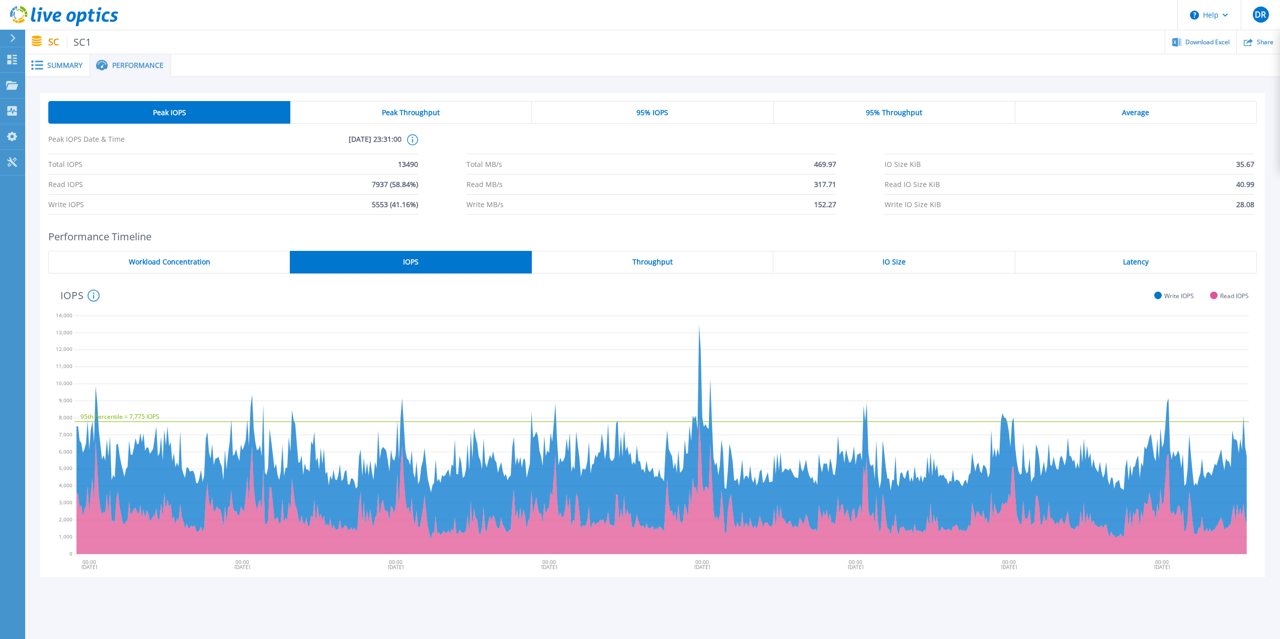
click at [195, 266] on span "Workload Concentration" at bounding box center [170, 262] width 82 height 8
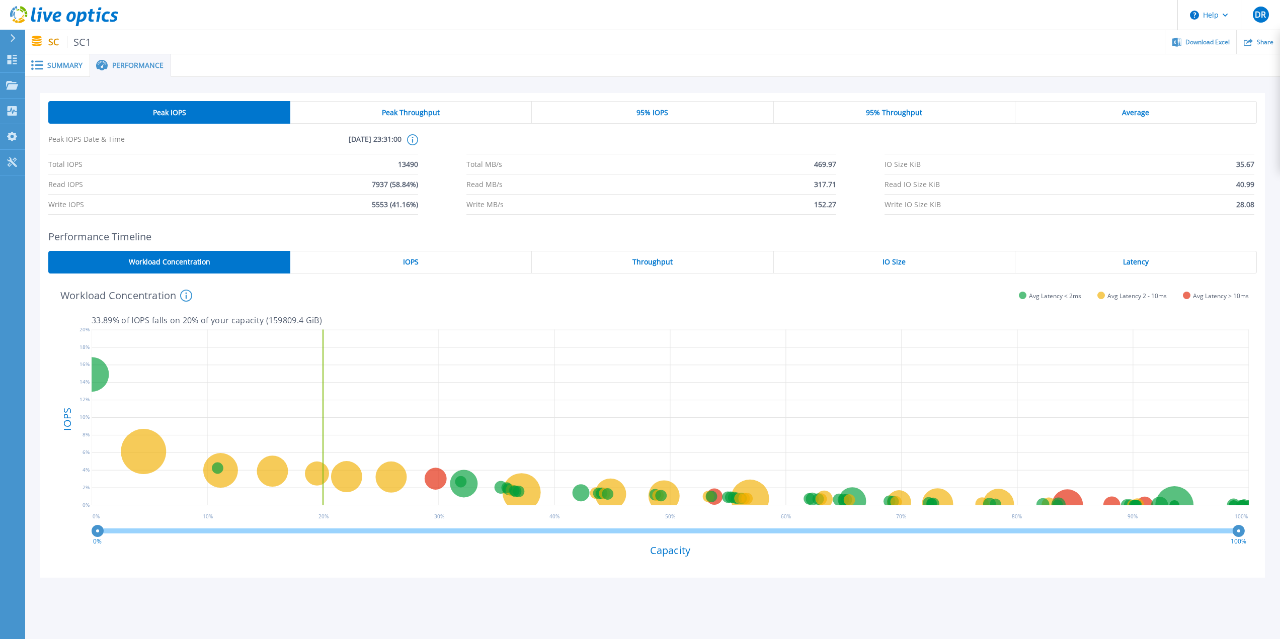
click at [54, 58] on div "Summary" at bounding box center [57, 65] width 65 height 23
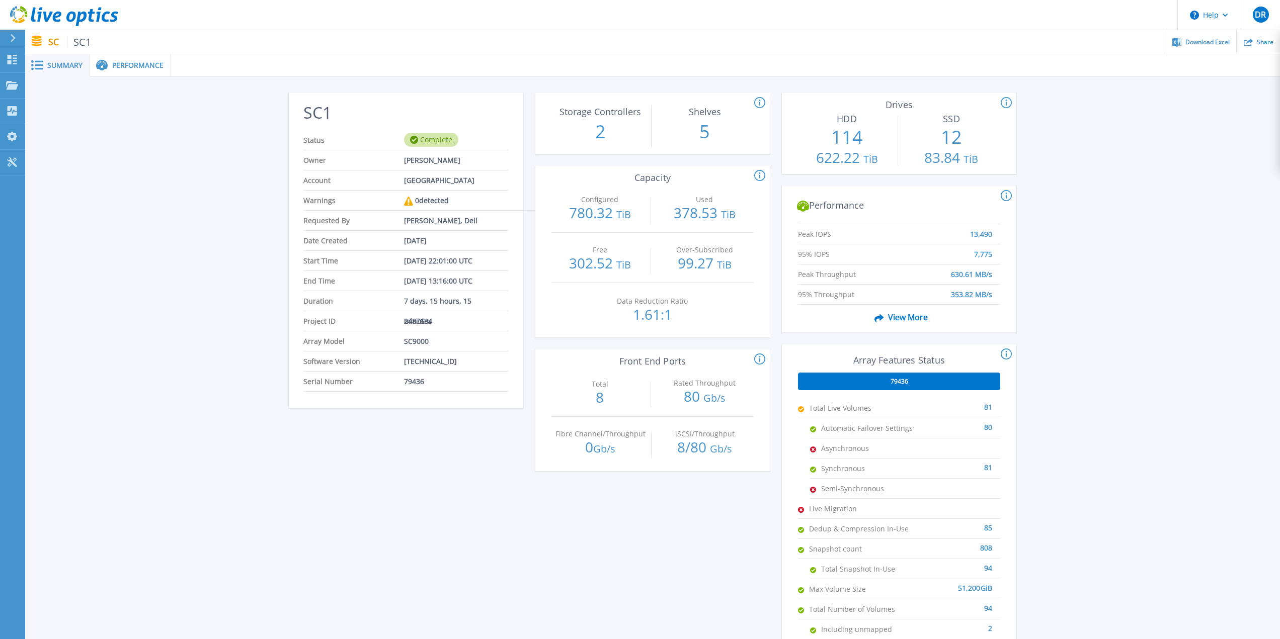
click at [16, 11] on icon at bounding box center [64, 16] width 108 height 21
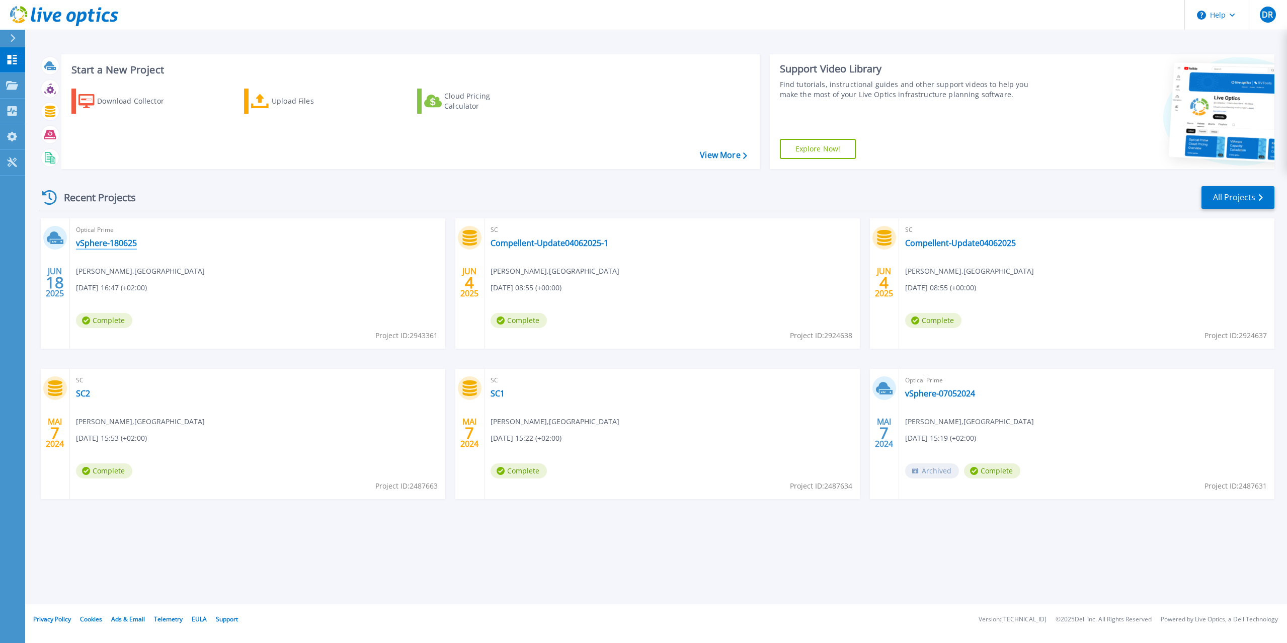
click at [121, 241] on link "vSphere-180625" at bounding box center [106, 243] width 61 height 10
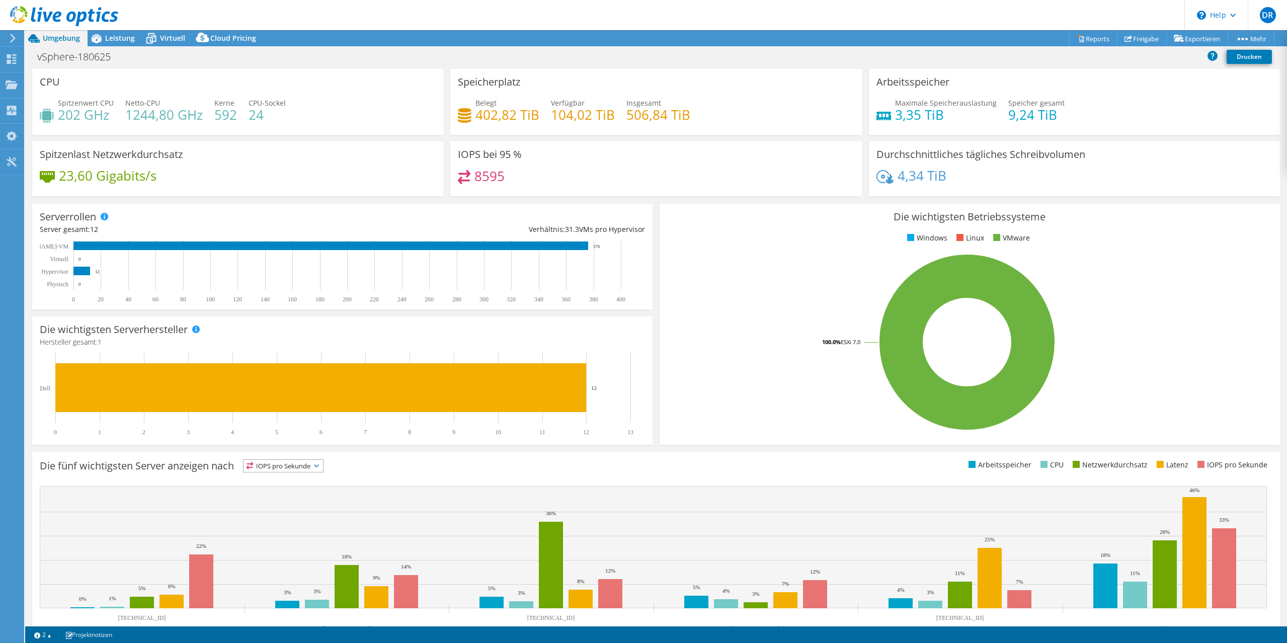
select select "USD"
click at [252, 45] on div "Cloud Pricing" at bounding box center [228, 38] width 71 height 16
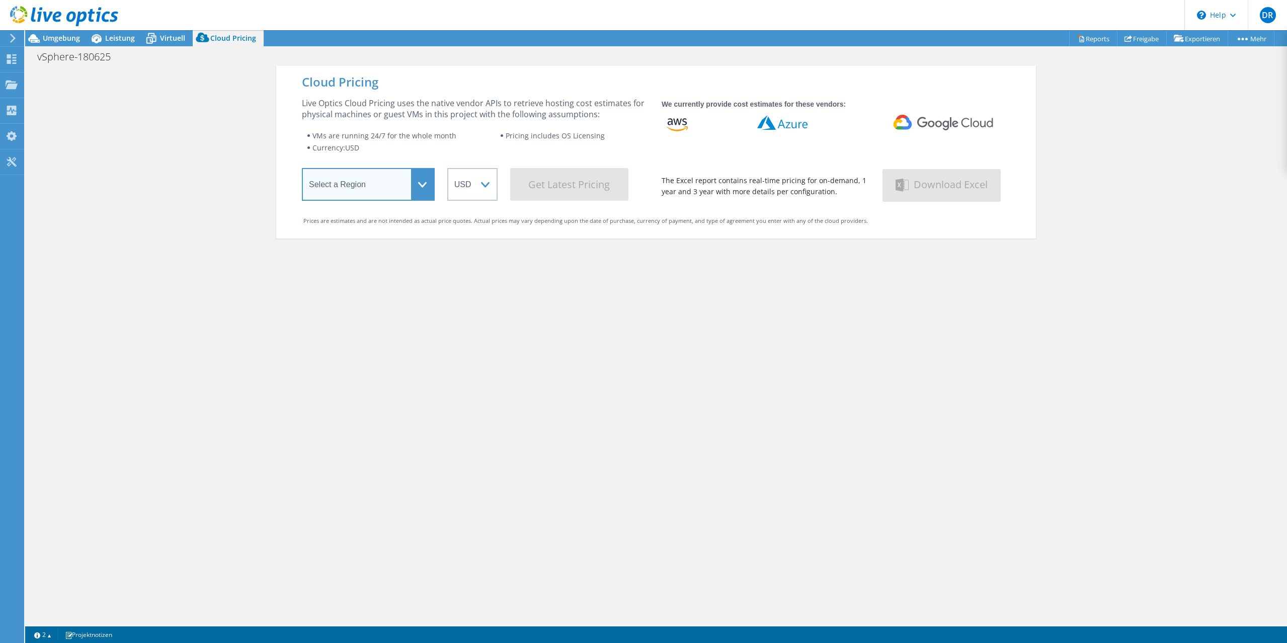
click at [302, 168] on select "Select a Region Asia Pacific (Hong Kong) Asia Pacific (Mumbai) Asia Pacific (Se…" at bounding box center [368, 184] width 133 height 33
select select "EUFrankfurt"
click option "Europe (Frankfurt)" at bounding box center [0, 0] width 0 height 0
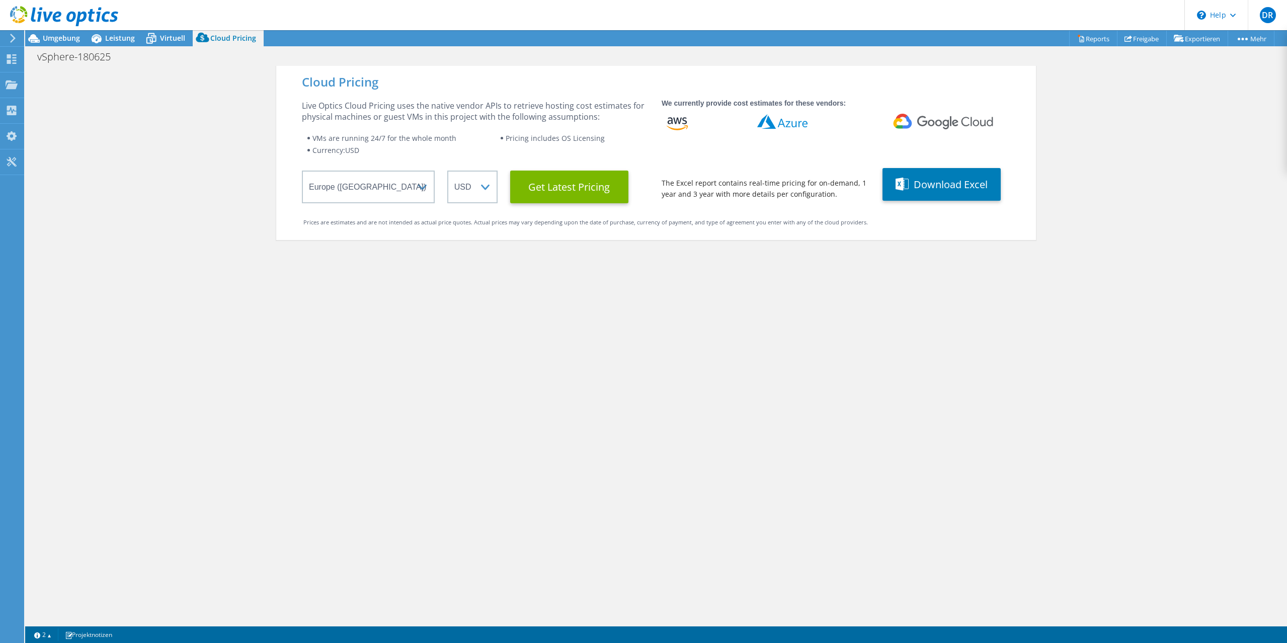
click at [498, 186] on wrapper "Select a Region Asia Pacific (Hong Kong) Asia Pacific (Mumbai) Asia Pacific (Se…" at bounding box center [475, 187] width 347 height 33
click at [447, 171] on select "ARS AUD BRL CAD CHF CLP CNY DKK EUR GBP HKD HUF INR JPY MXN MYR NOK NZD PEN SEK…" at bounding box center [472, 187] width 50 height 33
click option "EUR" at bounding box center [0, 0] width 0 height 0
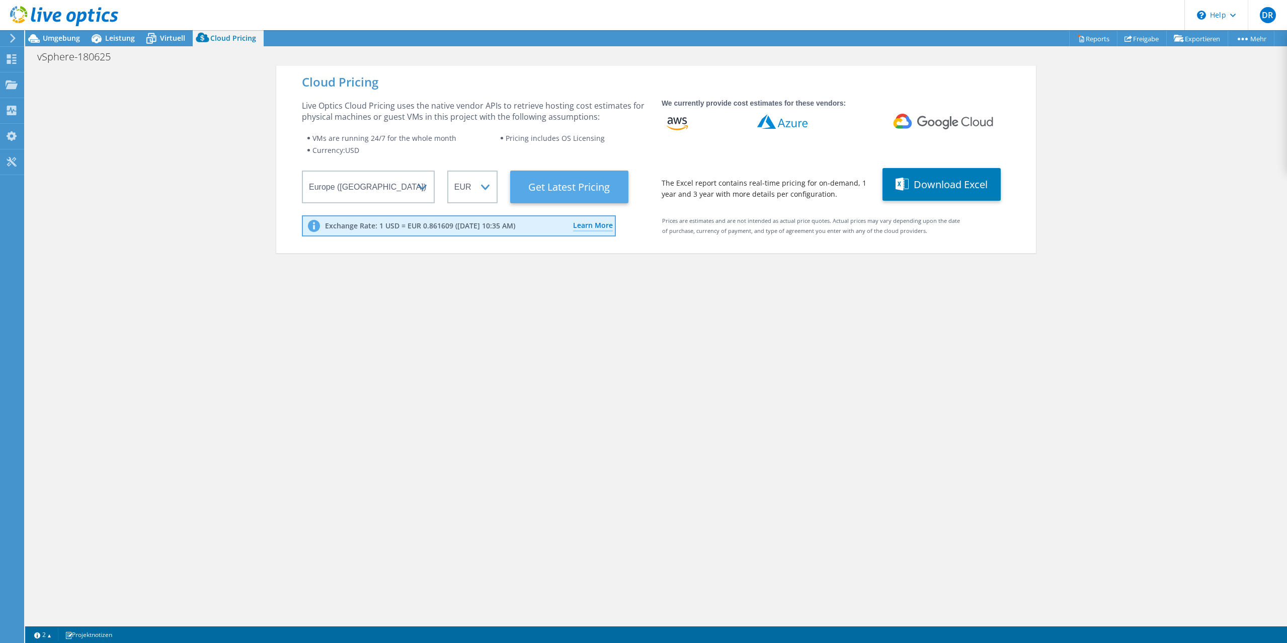
click at [593, 193] on Latest "Get Latest Pricing" at bounding box center [569, 187] width 118 height 33
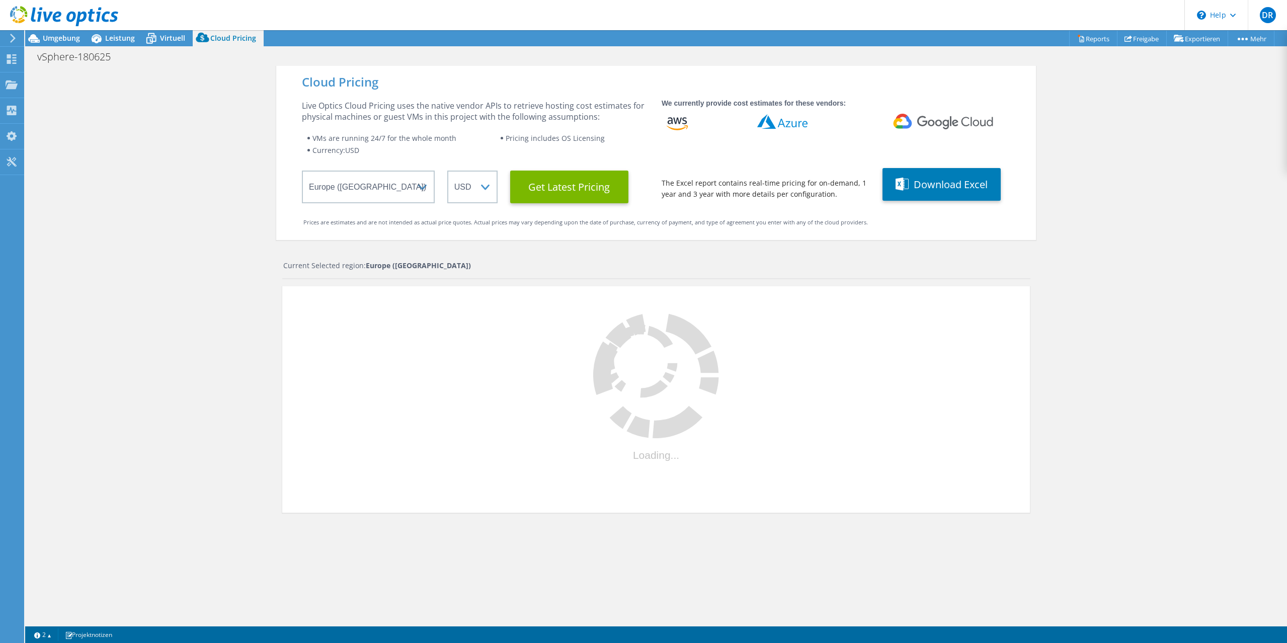
select select "EUR"
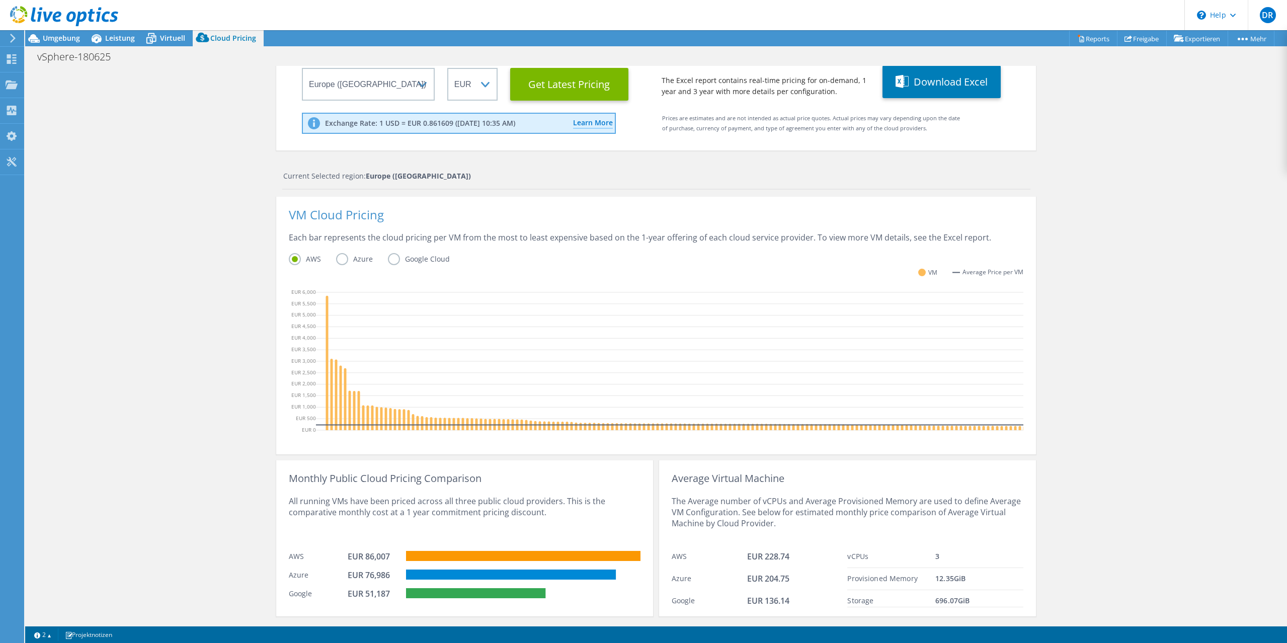
scroll to position [127, 0]
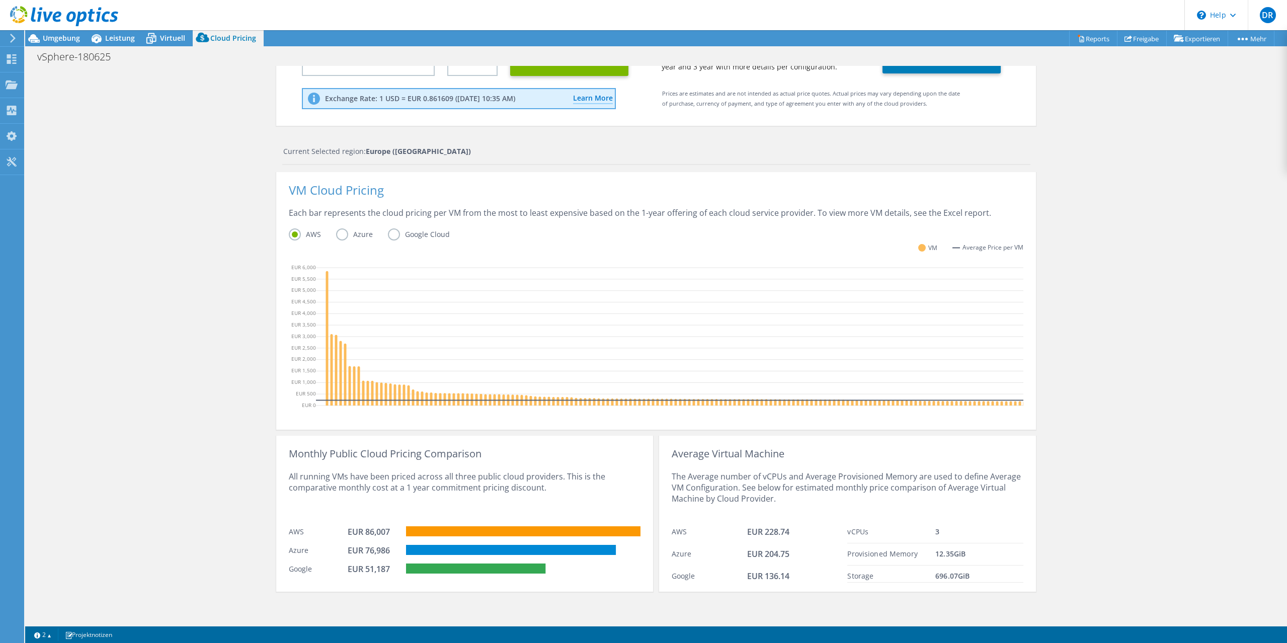
click at [351, 234] on label "Azure" at bounding box center [362, 234] width 52 height 12
click at [0, 0] on input "Azure" at bounding box center [0, 0] width 0 height 0
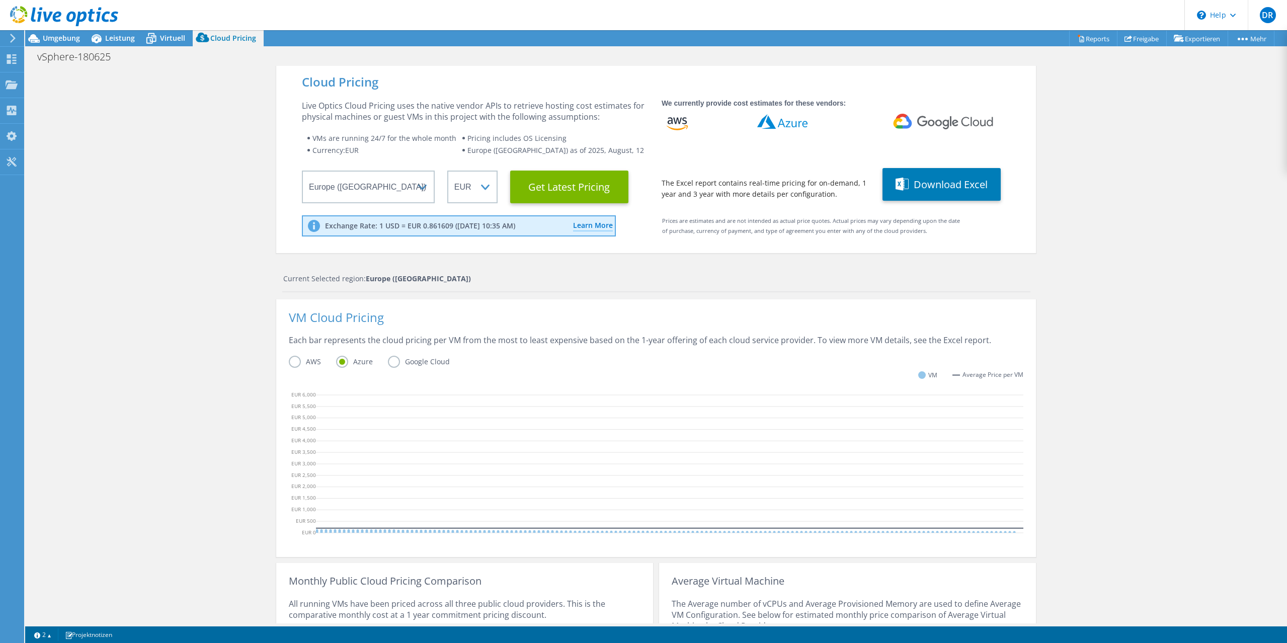
scroll to position [0, 0]
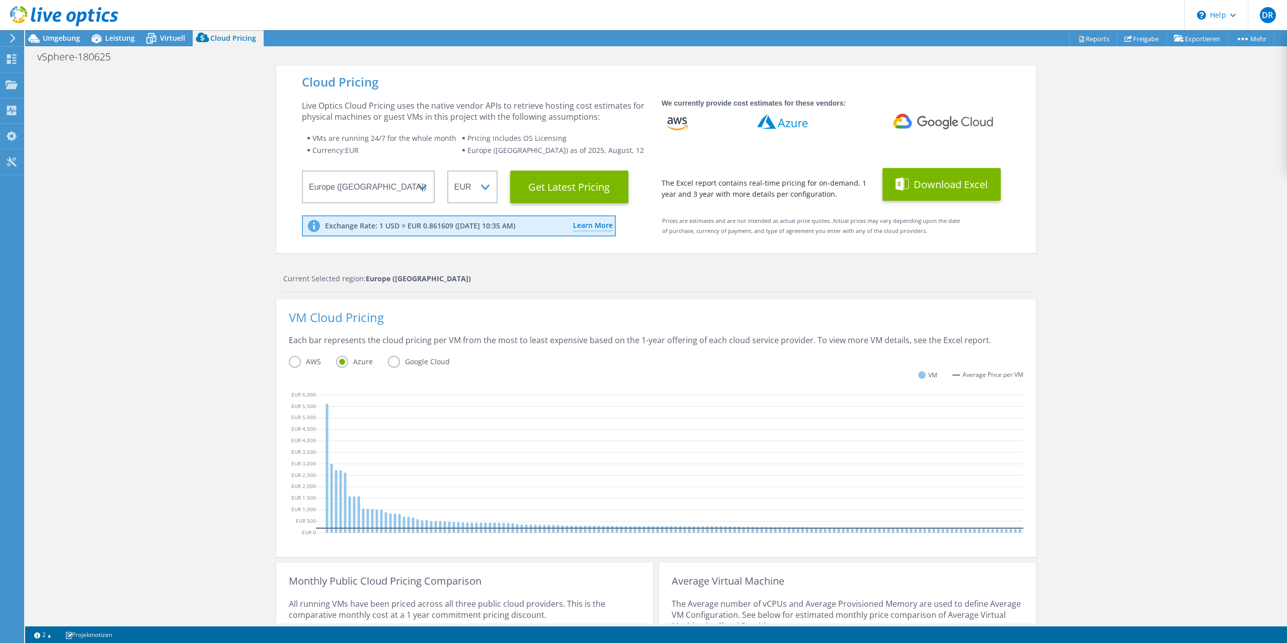
click at [952, 199] on button "Download Excel" at bounding box center [941, 184] width 118 height 33
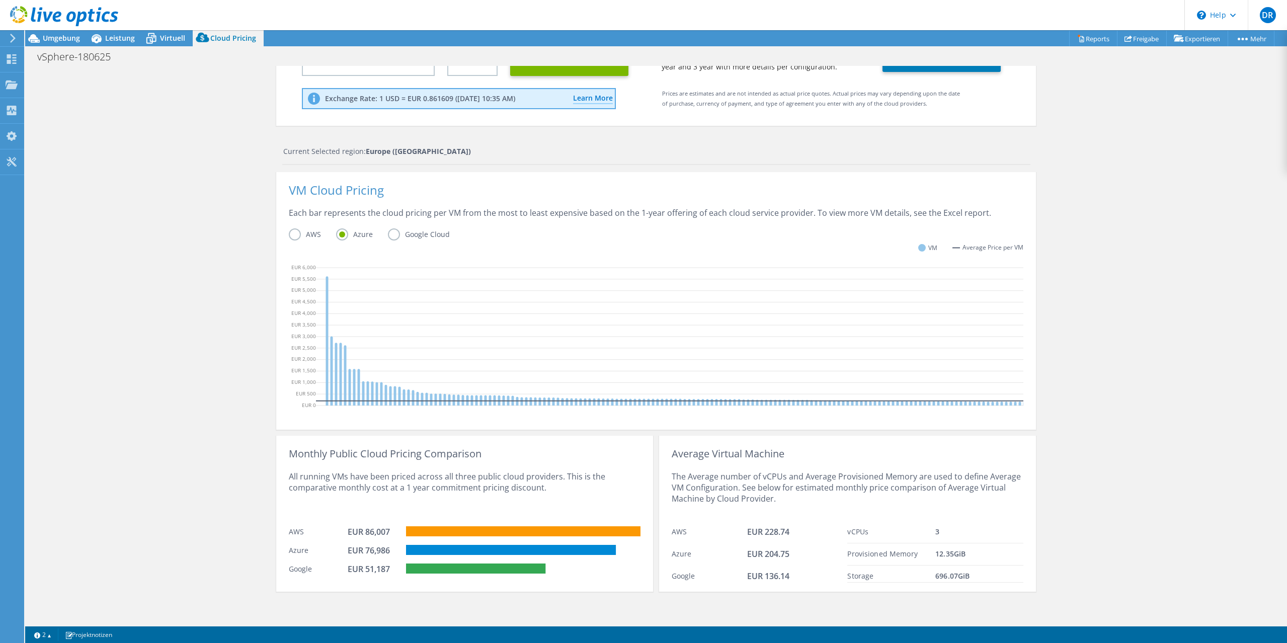
scroll to position [127, 0]
click at [101, 36] on icon at bounding box center [97, 38] width 10 height 9
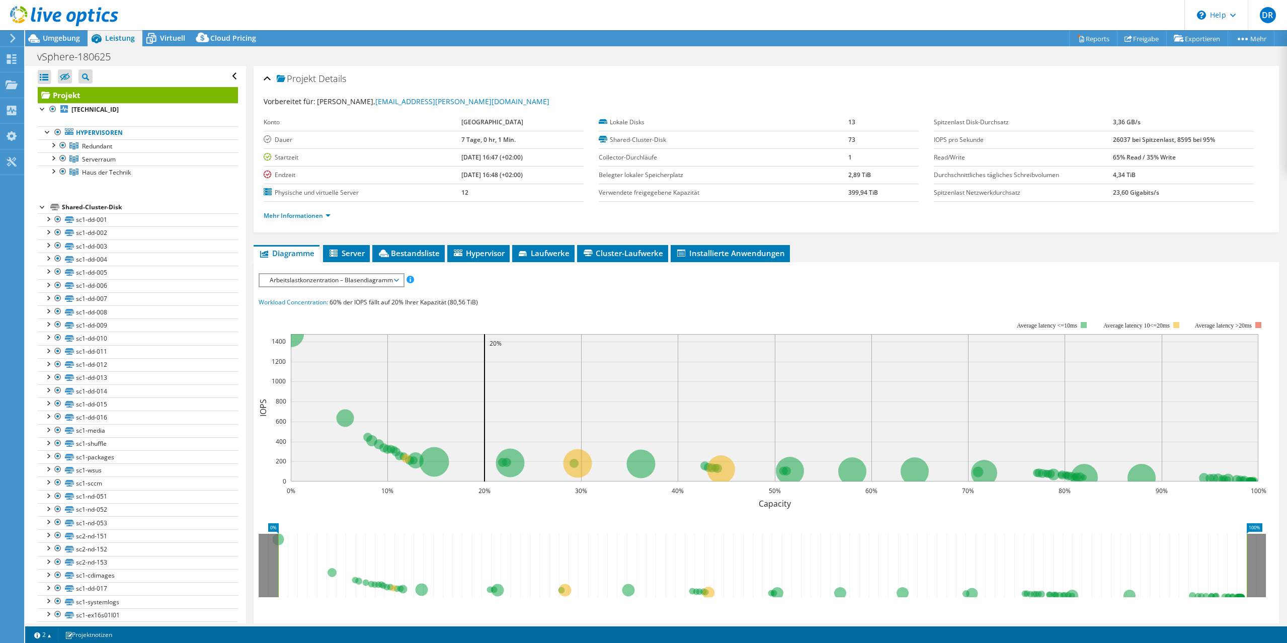
scroll to position [0, 0]
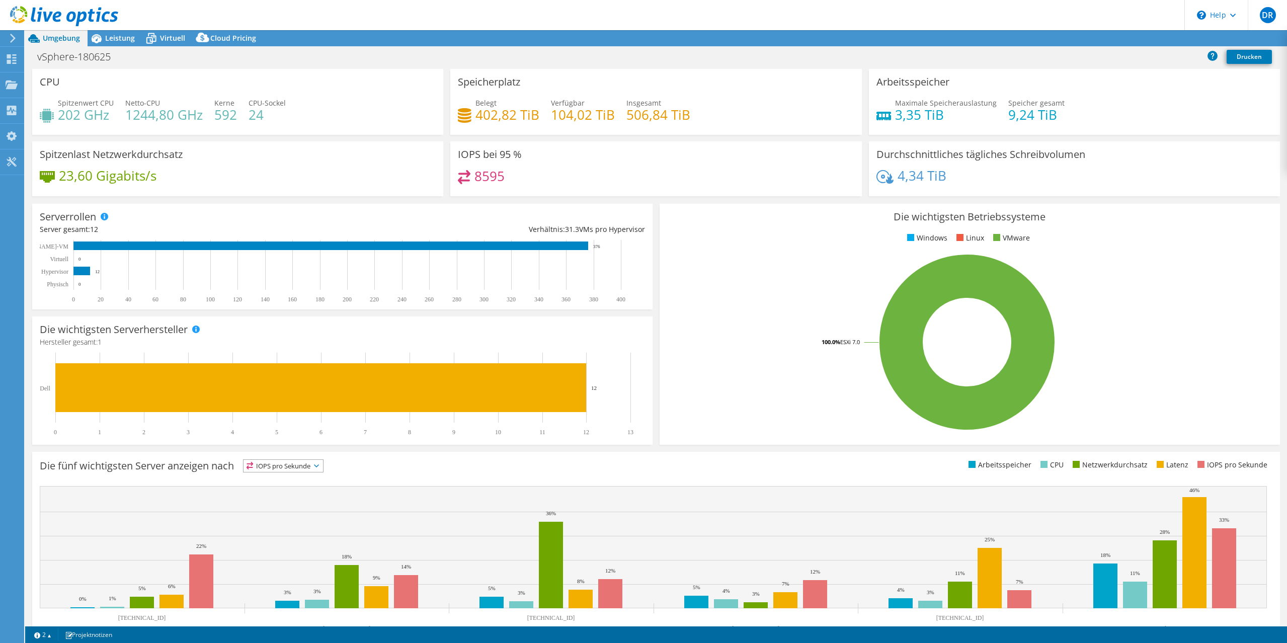
select select "EUFrankfurt"
select select "EUR"
click at [226, 40] on span "Cloud Pricing" at bounding box center [233, 38] width 46 height 10
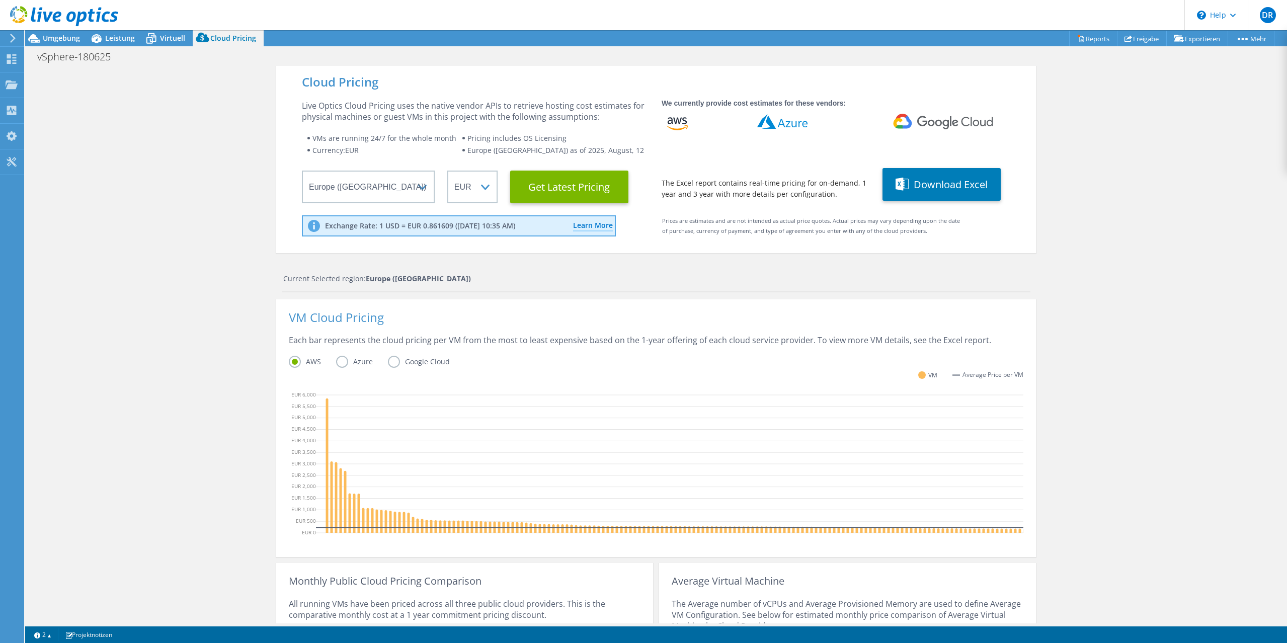
scroll to position [127, 0]
select select "EUFrankfurt"
select select "EUR"
click at [12, 86] on use at bounding box center [12, 84] width 12 height 9
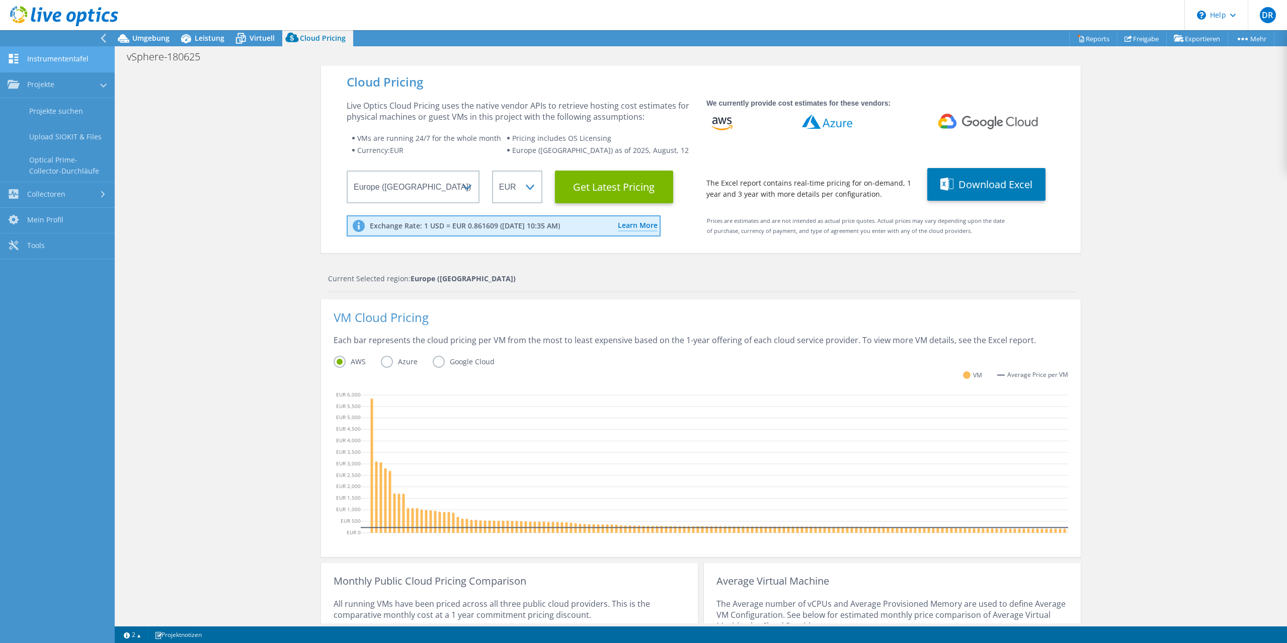
click at [58, 58] on link "Instrumententafel" at bounding box center [57, 60] width 115 height 26
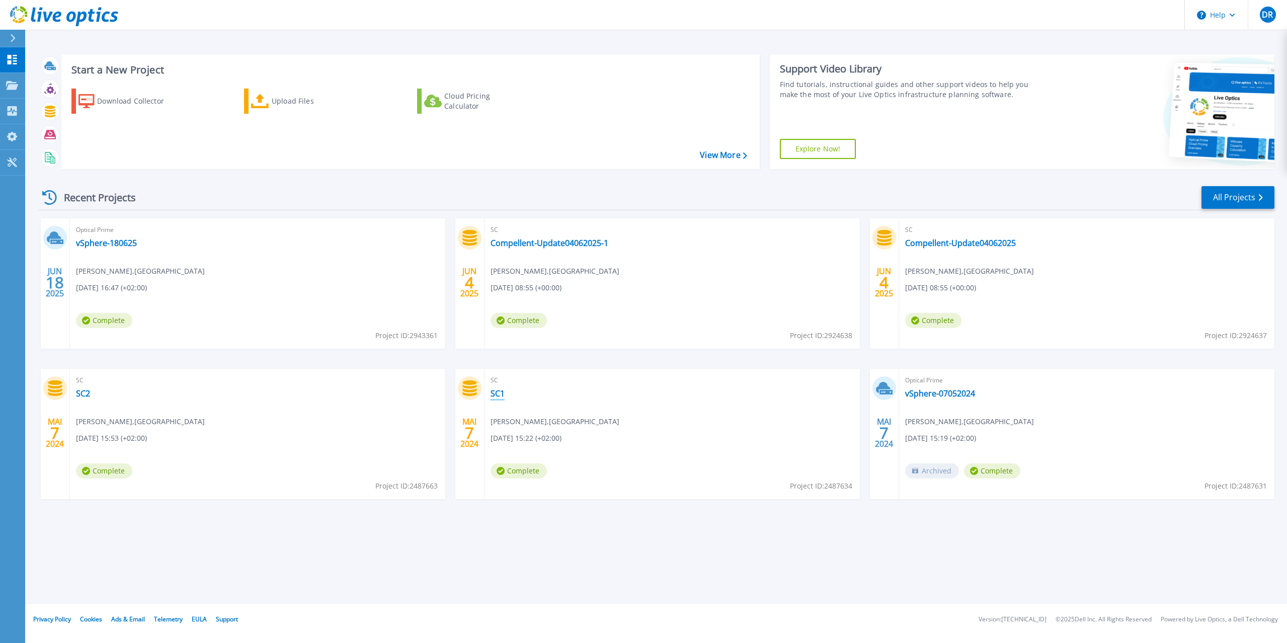
click at [505, 395] on link "SC1" at bounding box center [498, 393] width 14 height 10
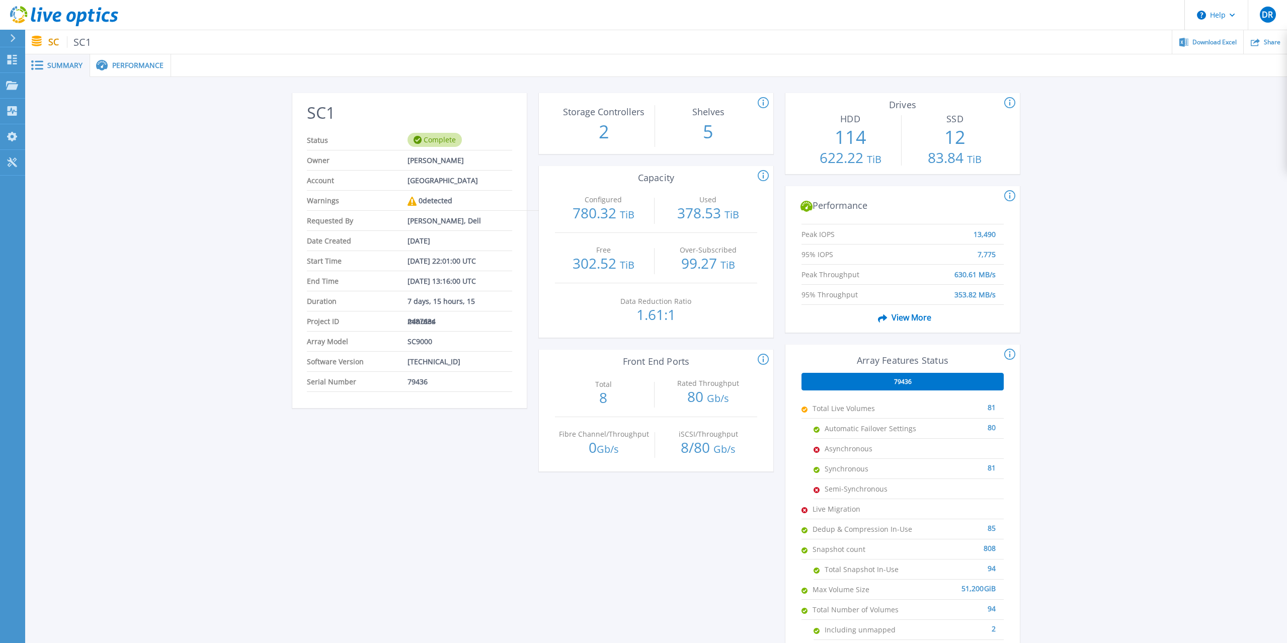
click at [153, 70] on div "Performance" at bounding box center [130, 65] width 81 height 23
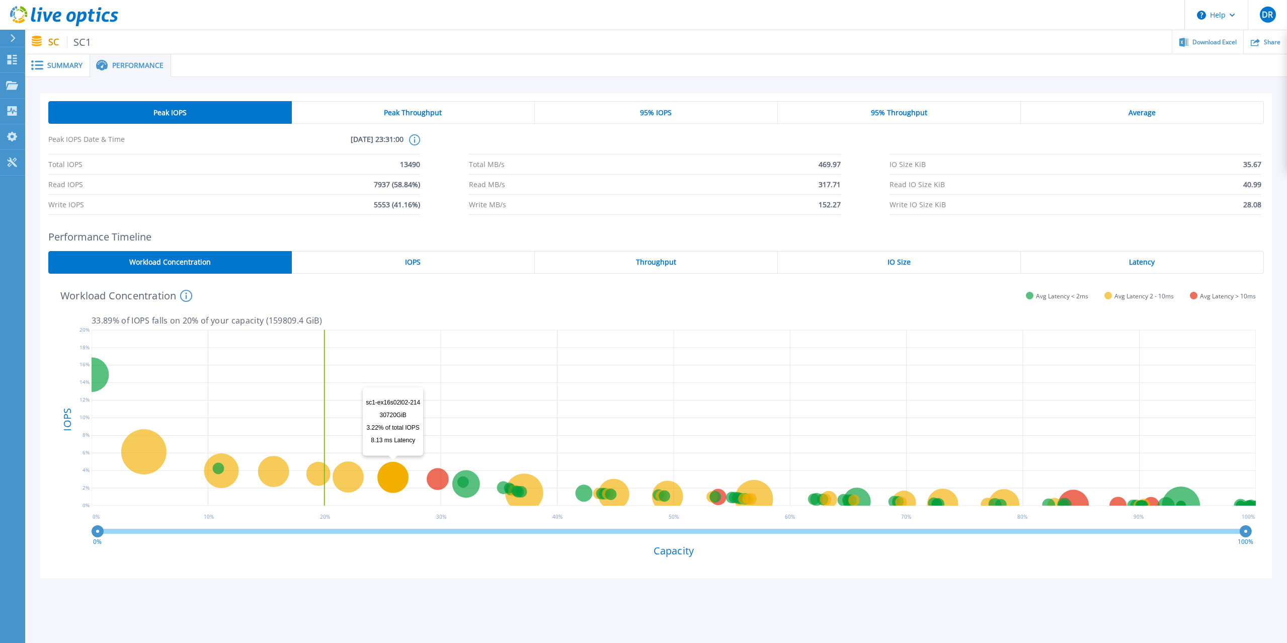
click at [389, 481] on circle at bounding box center [392, 477] width 31 height 31
click at [1156, 112] on span "Average" at bounding box center [1142, 113] width 27 height 8
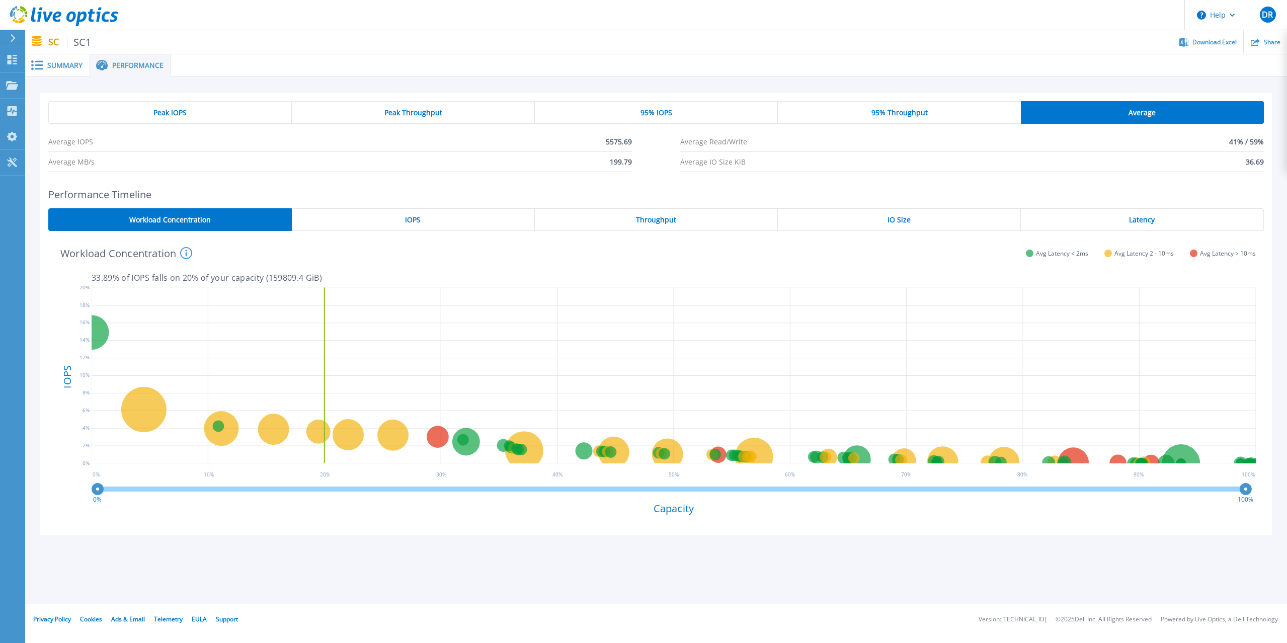
click at [993, 107] on div "95% Throughput" at bounding box center [899, 112] width 243 height 23
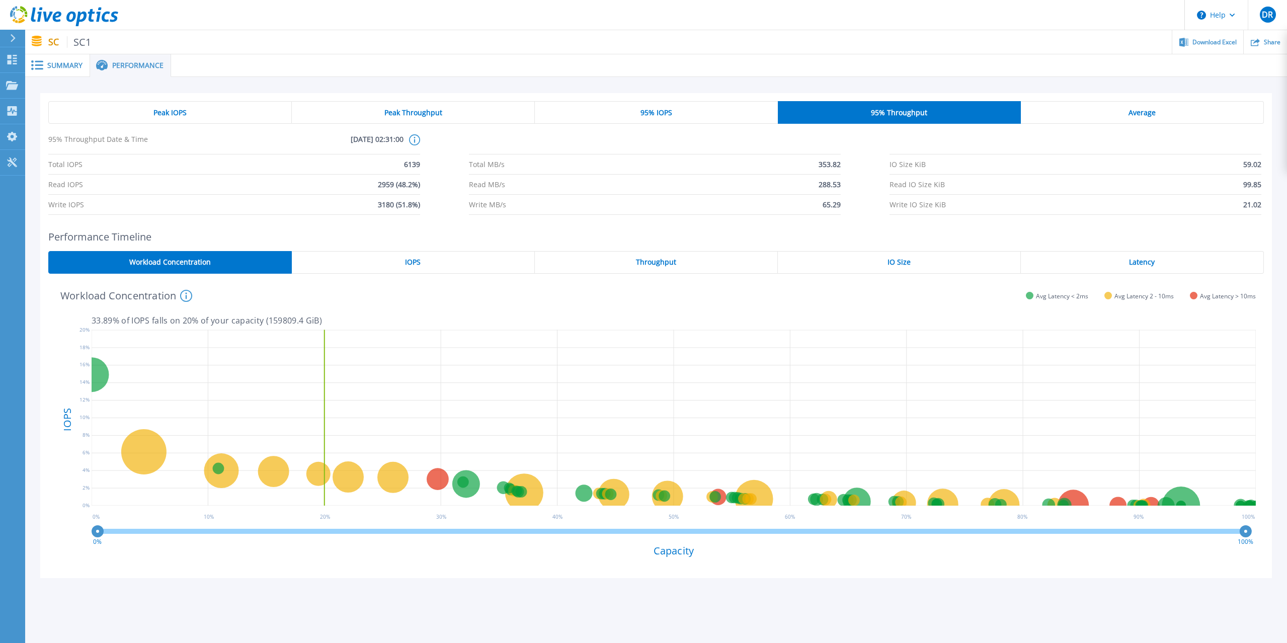
click at [229, 110] on div "Peak IOPS" at bounding box center [170, 112] width 244 height 23
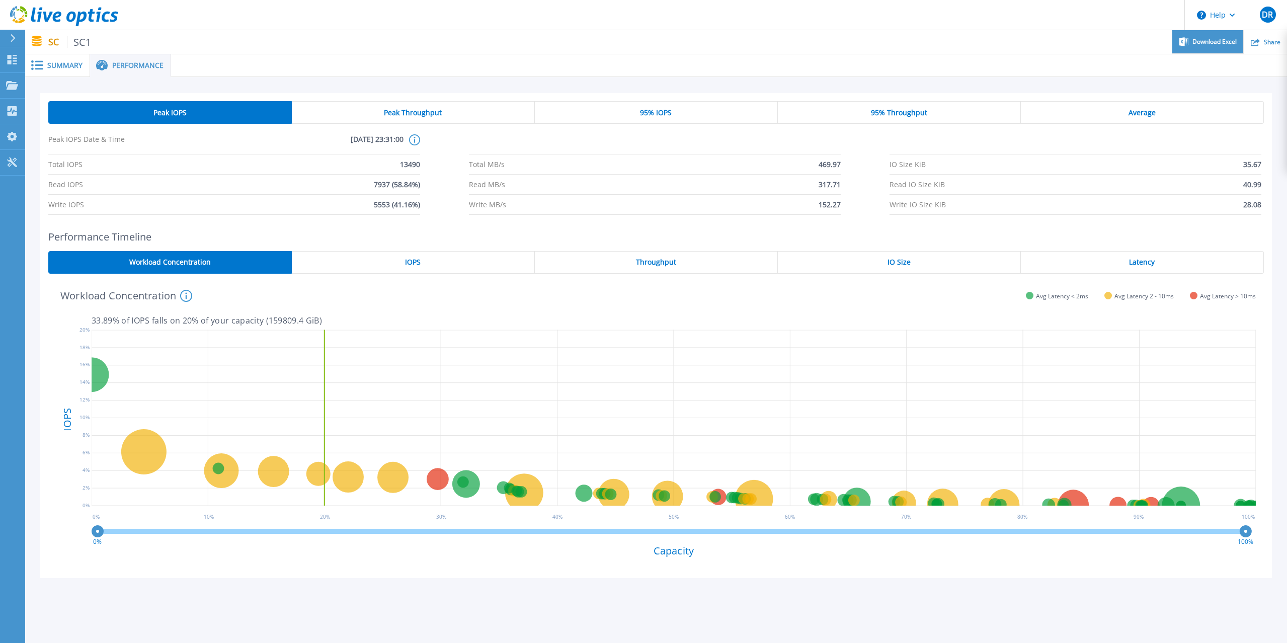
click at [1205, 45] on span "Download Excel" at bounding box center [1214, 42] width 44 height 6
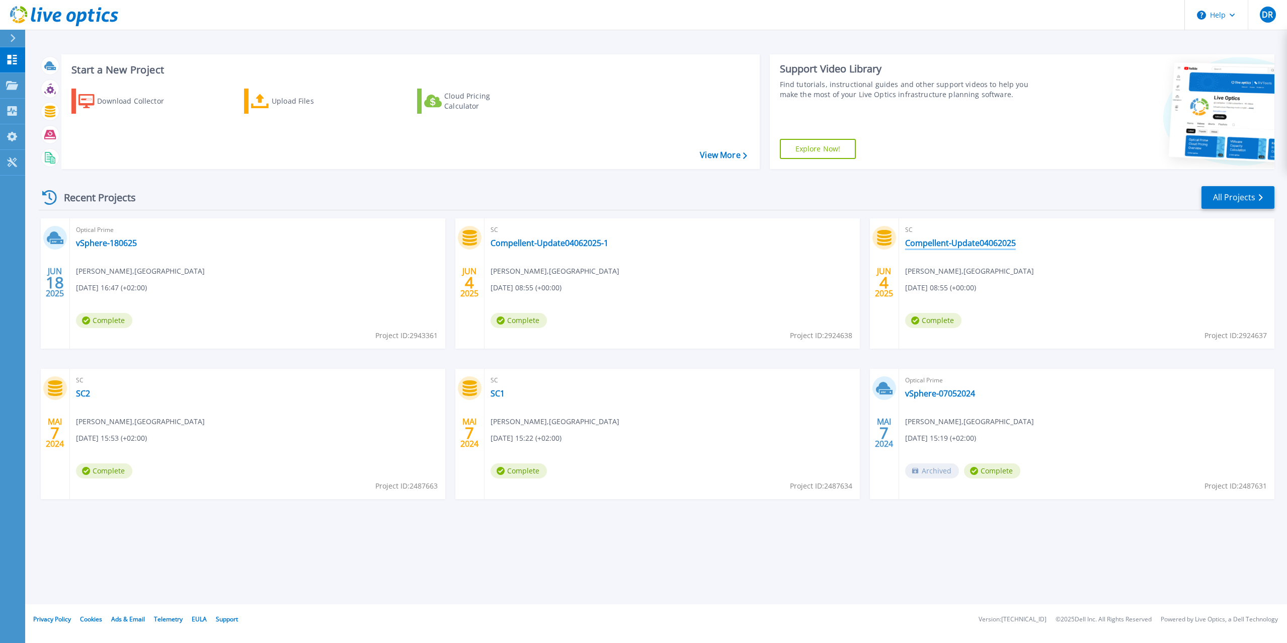
click at [933, 246] on link "Compellent-Update04062025" at bounding box center [960, 243] width 111 height 10
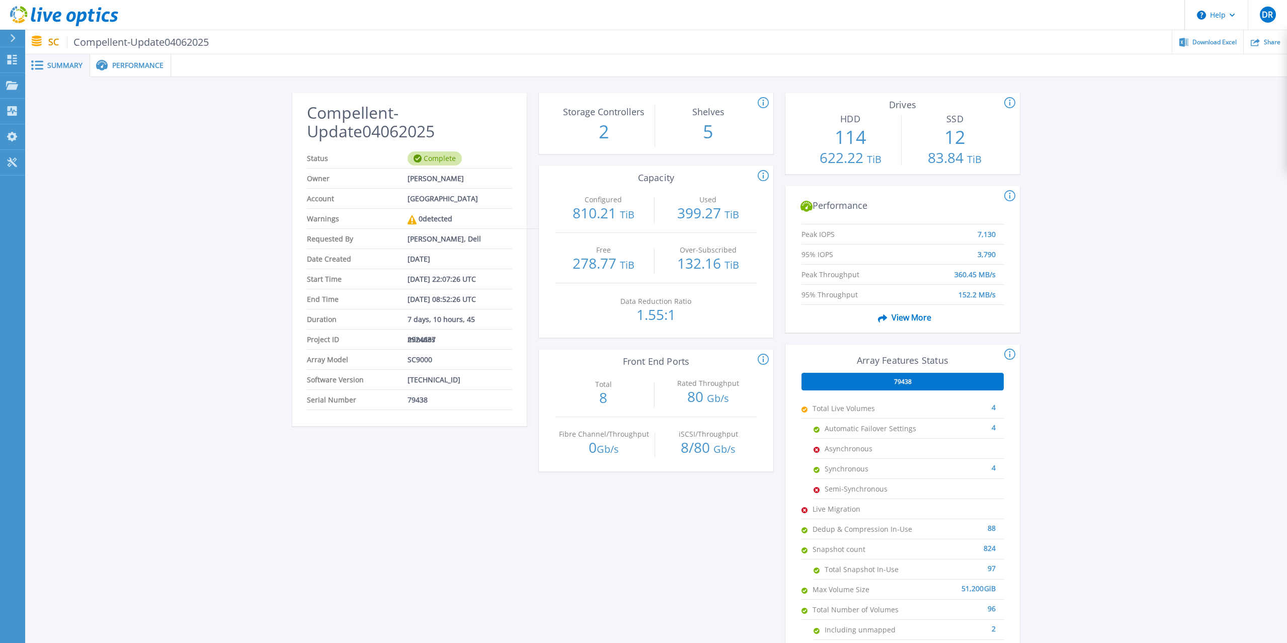
click at [136, 65] on span "Performance" at bounding box center [137, 65] width 51 height 7
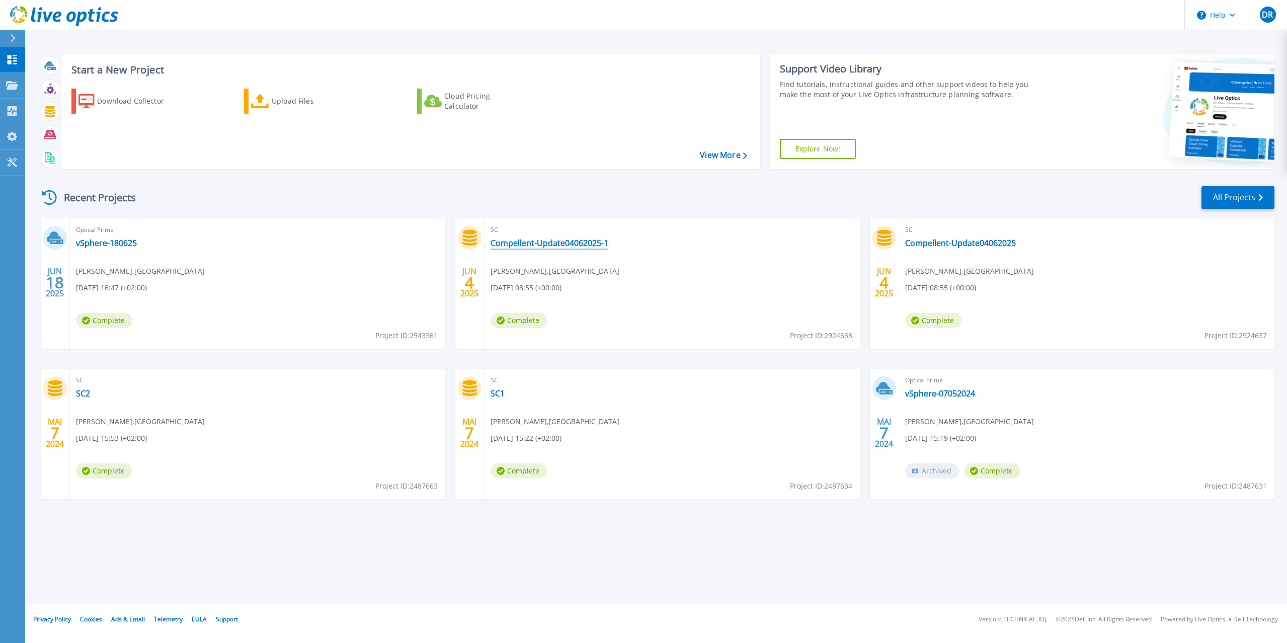
click at [600, 245] on link "Compellent-Update04062025-1" at bounding box center [550, 243] width 118 height 10
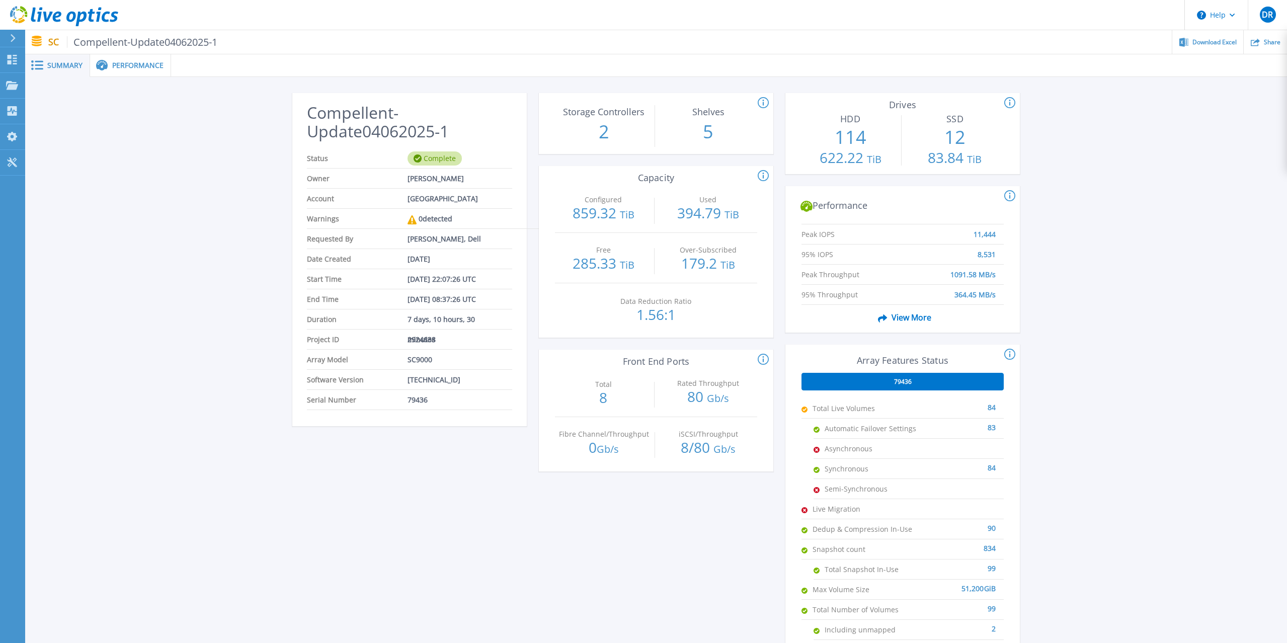
click at [109, 65] on span at bounding box center [101, 66] width 22 height 12
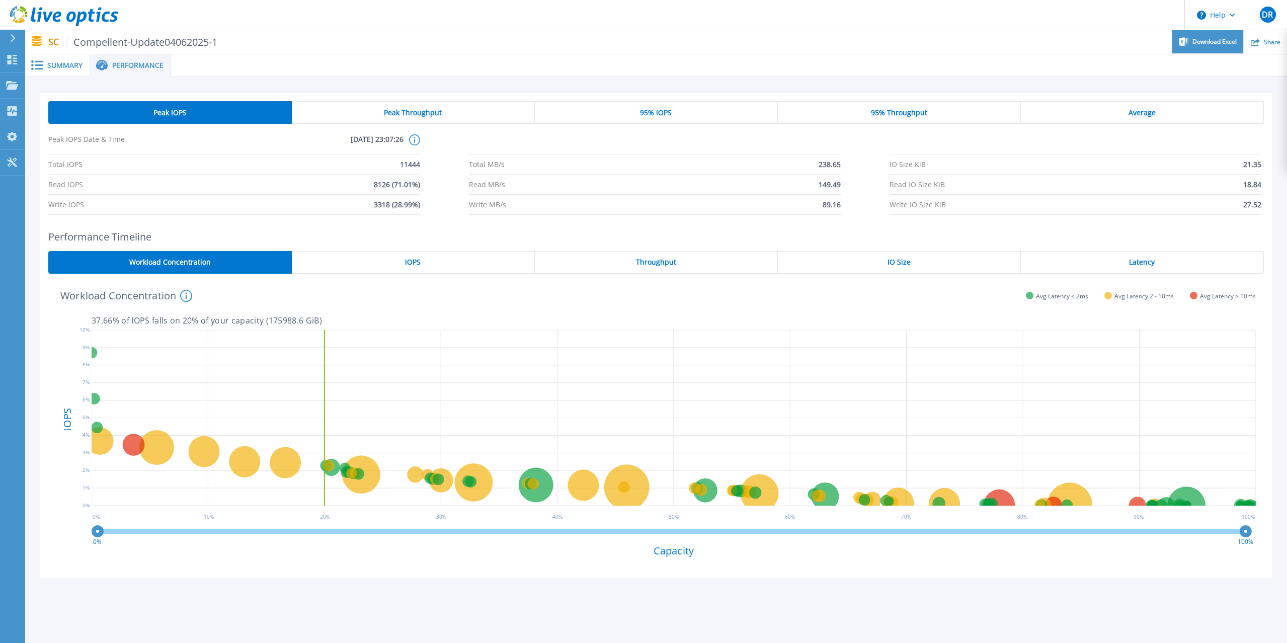
click at [1213, 46] on div "Download Excel" at bounding box center [1207, 42] width 71 height 24
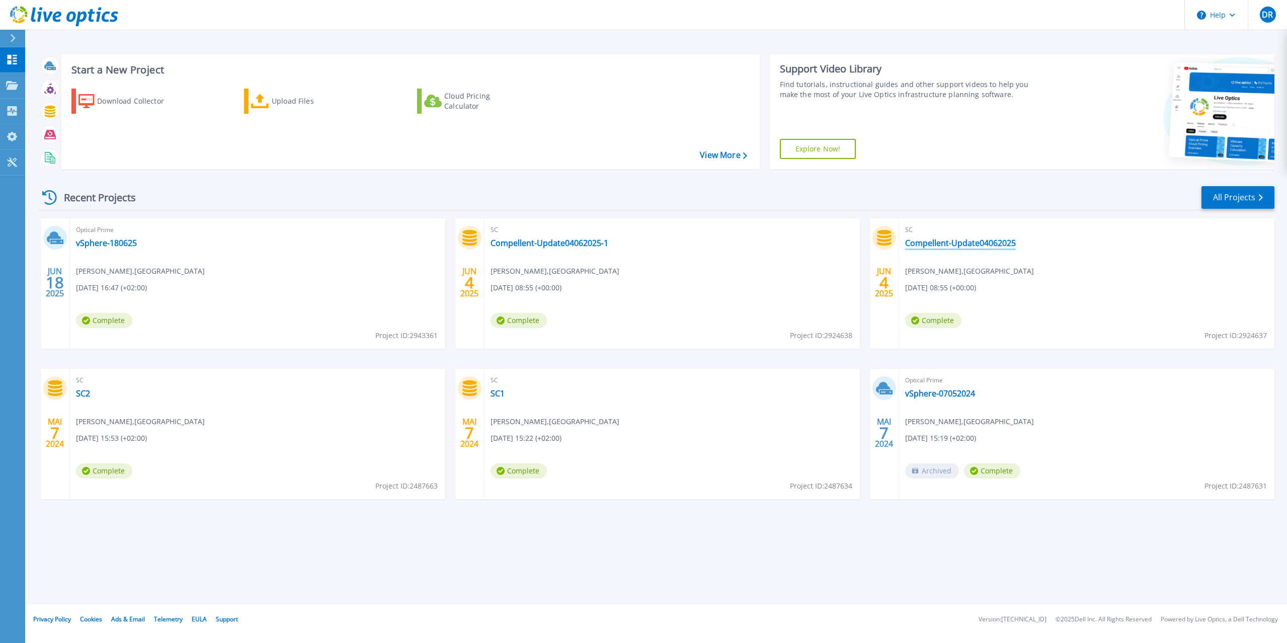
click at [990, 246] on link "Compellent-Update04062025" at bounding box center [960, 243] width 111 height 10
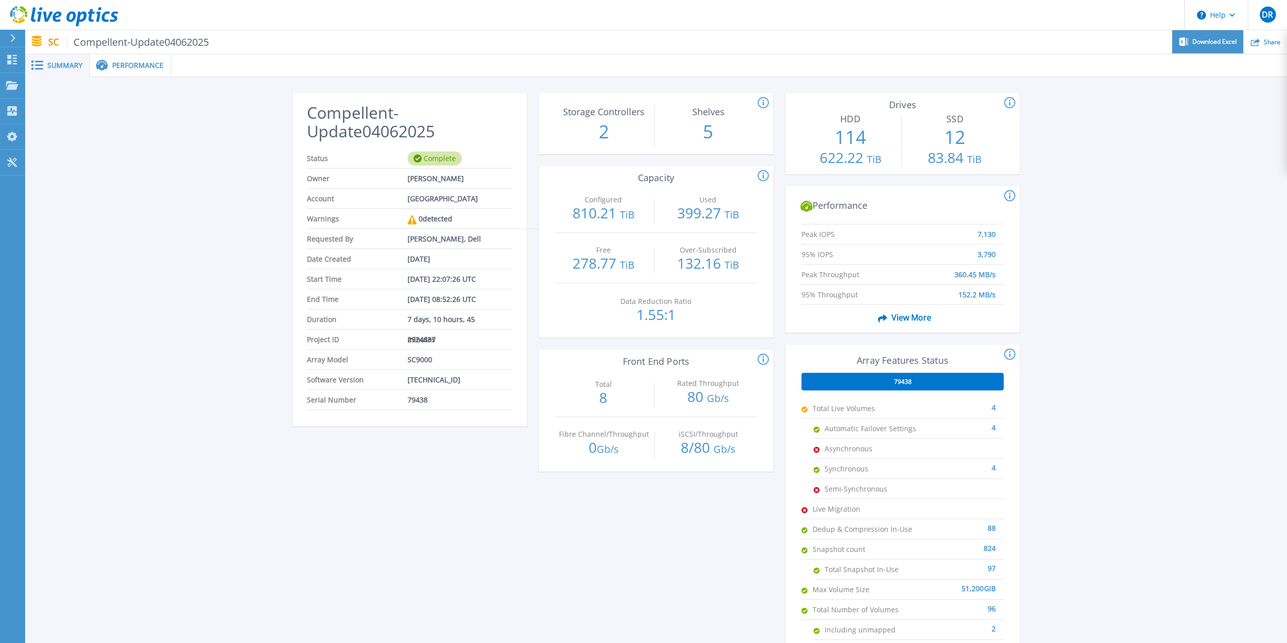
click at [1209, 39] on span "Download Excel" at bounding box center [1214, 42] width 44 height 6
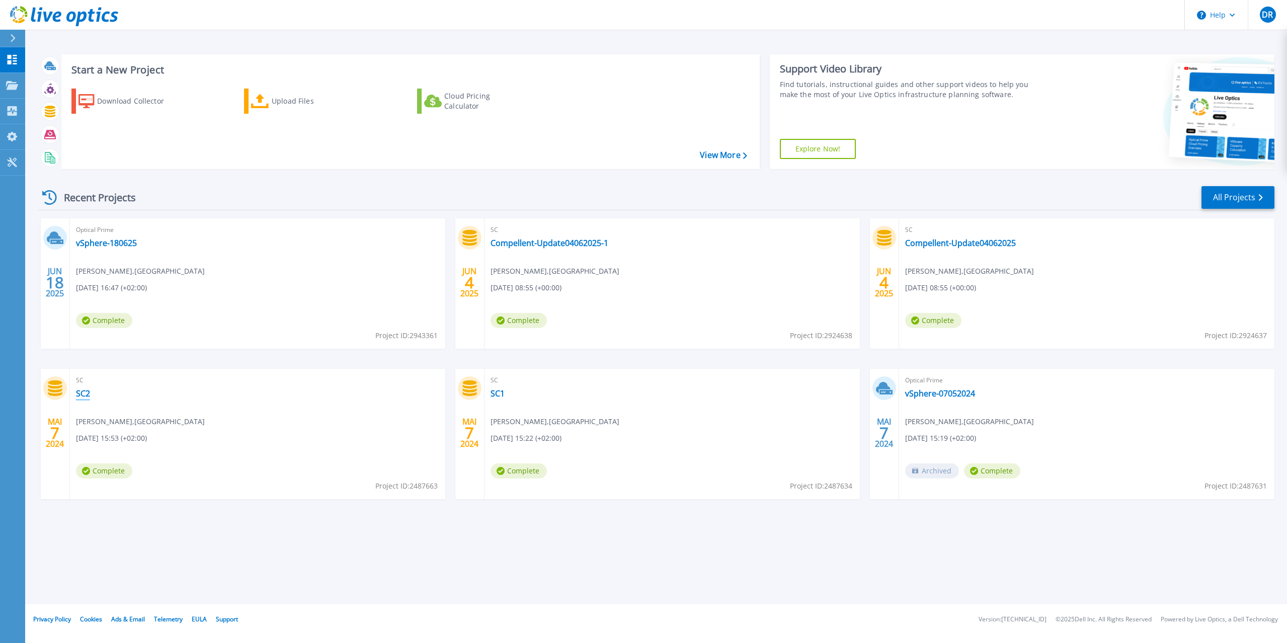
click at [87, 391] on link "SC2" at bounding box center [83, 393] width 14 height 10
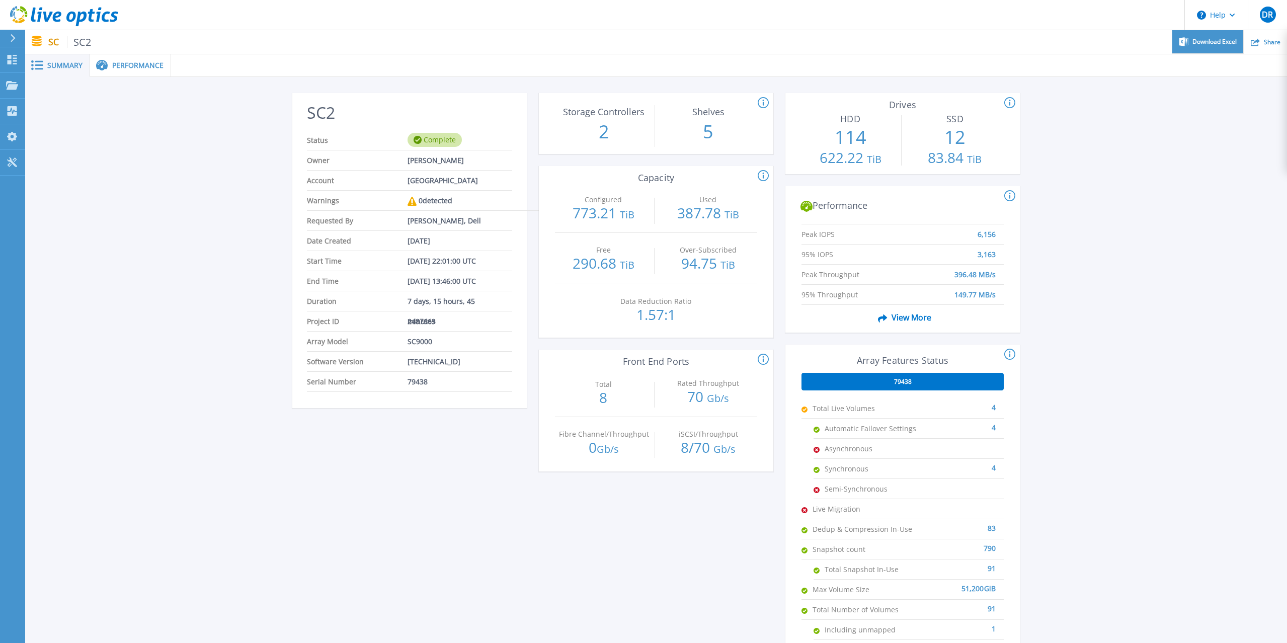
click at [1197, 39] on span "Download Excel" at bounding box center [1214, 42] width 44 height 6
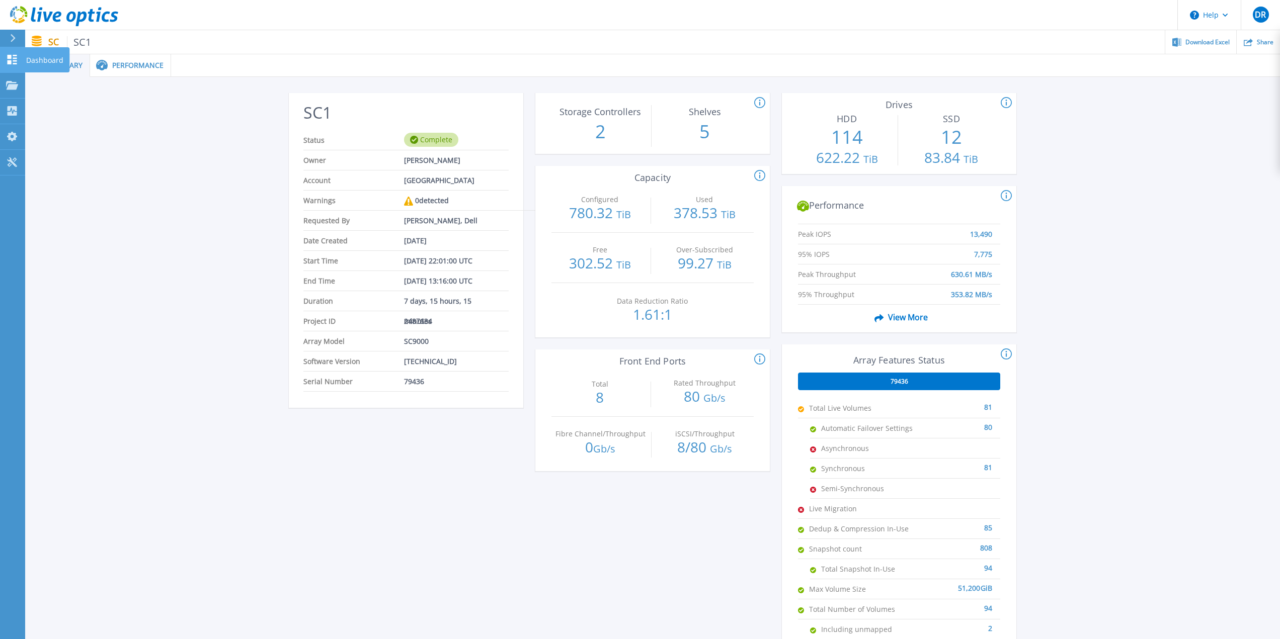
click at [19, 70] on link "Dashboard Dashboard" at bounding box center [12, 60] width 25 height 26
